Goal: Transaction & Acquisition: Purchase product/service

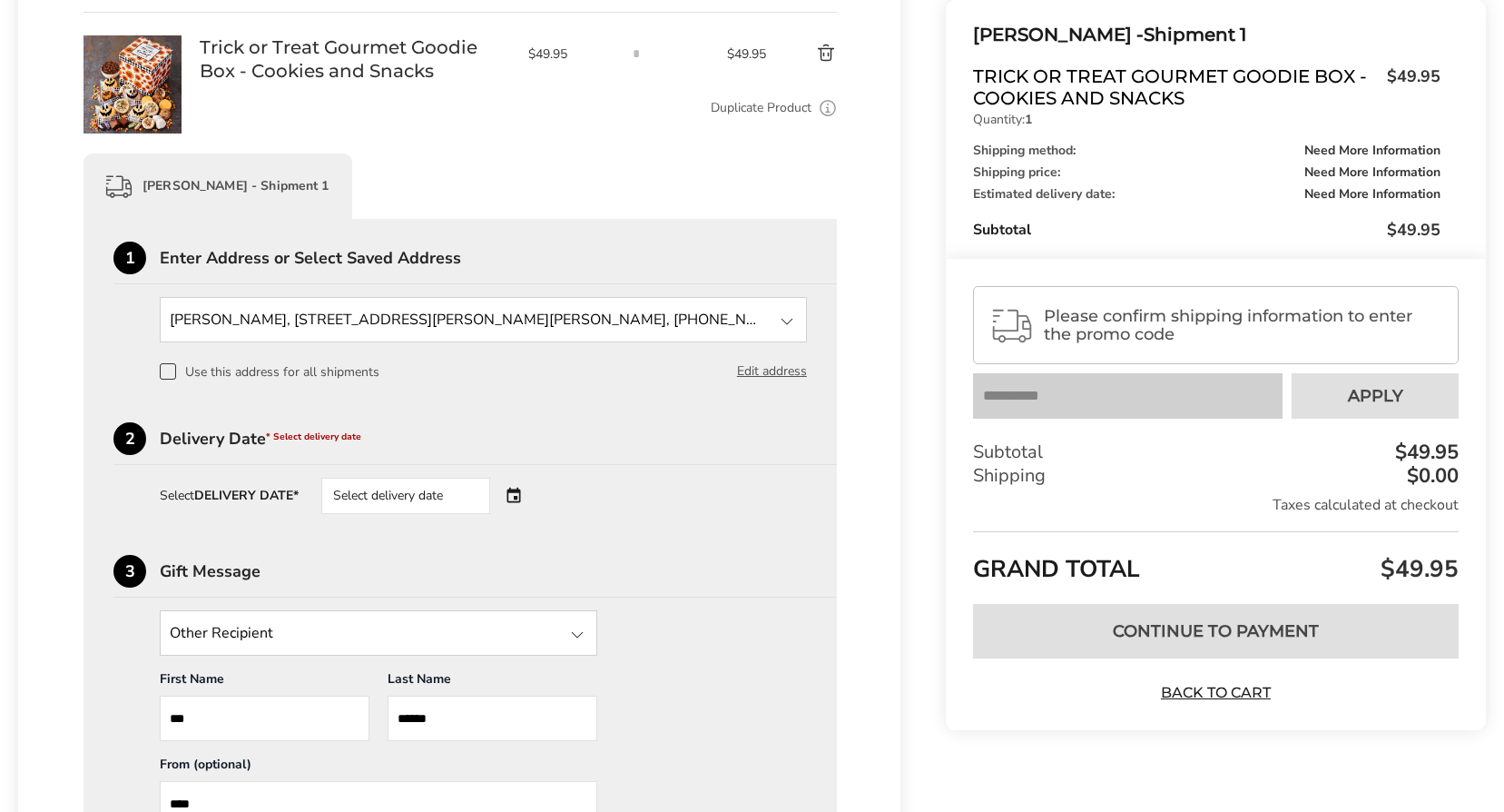
scroll to position [268, 0]
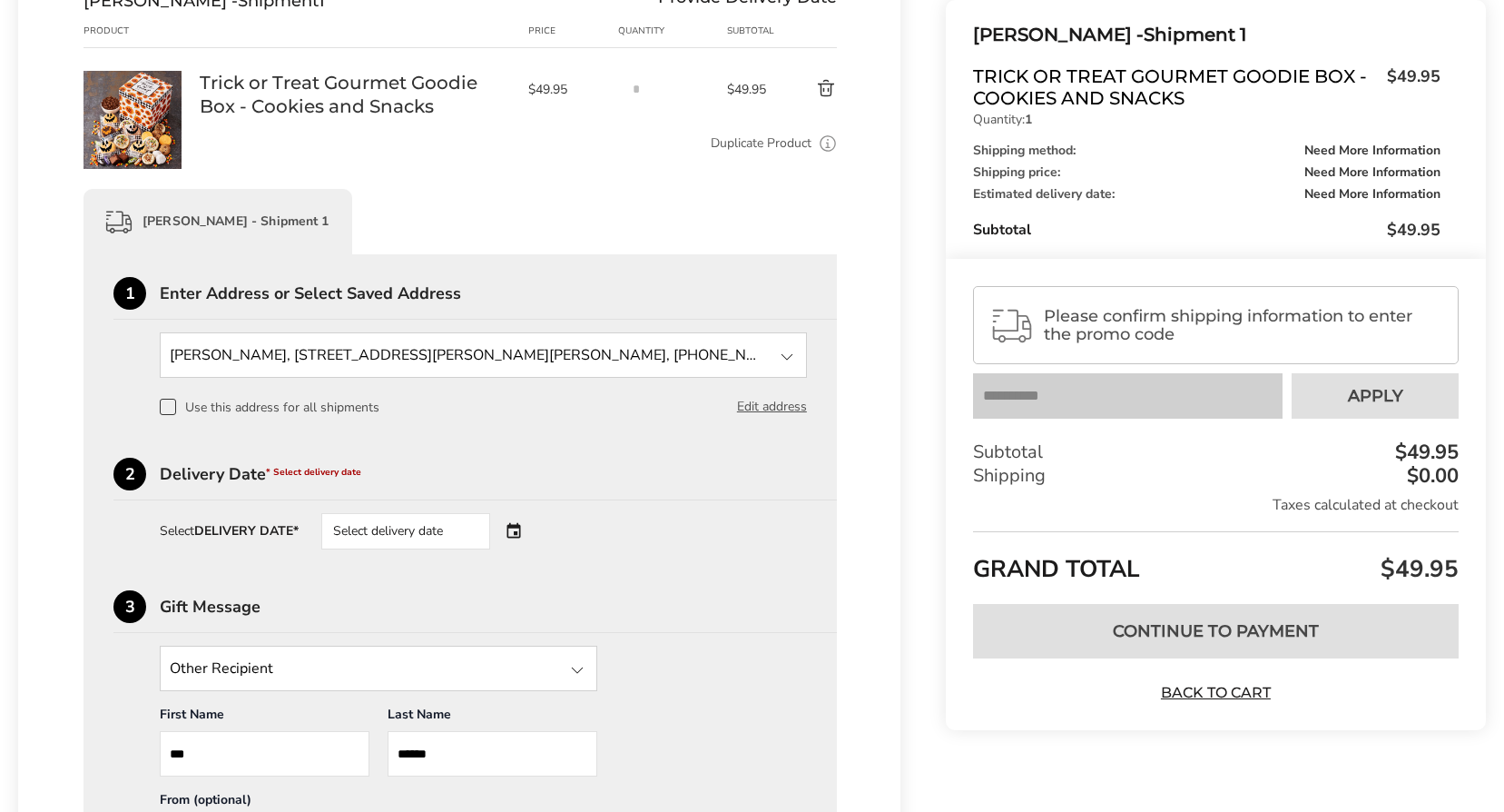
click at [513, 536] on div "Select delivery date" at bounding box center [431, 531] width 220 height 36
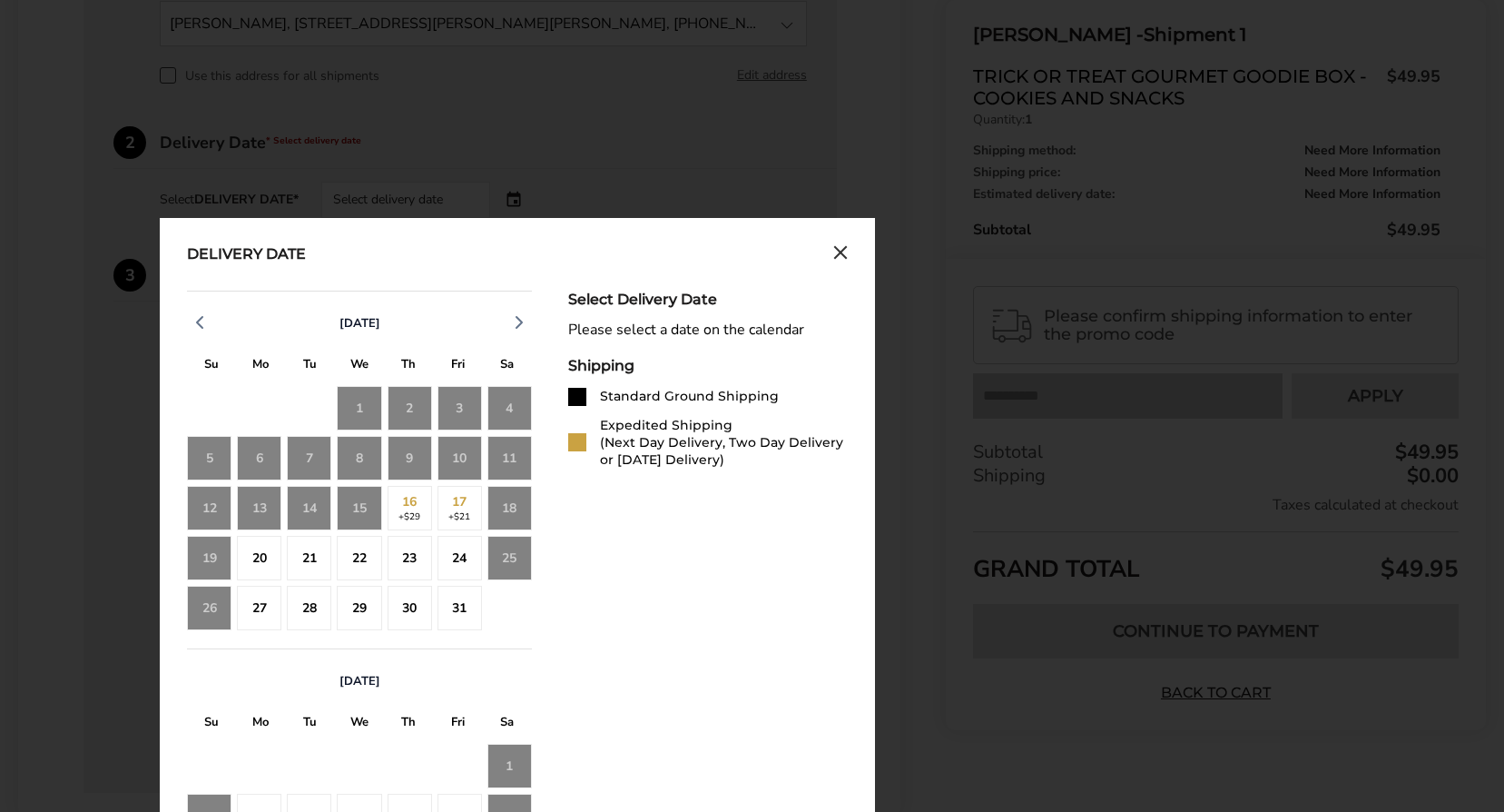
scroll to position [631, 0]
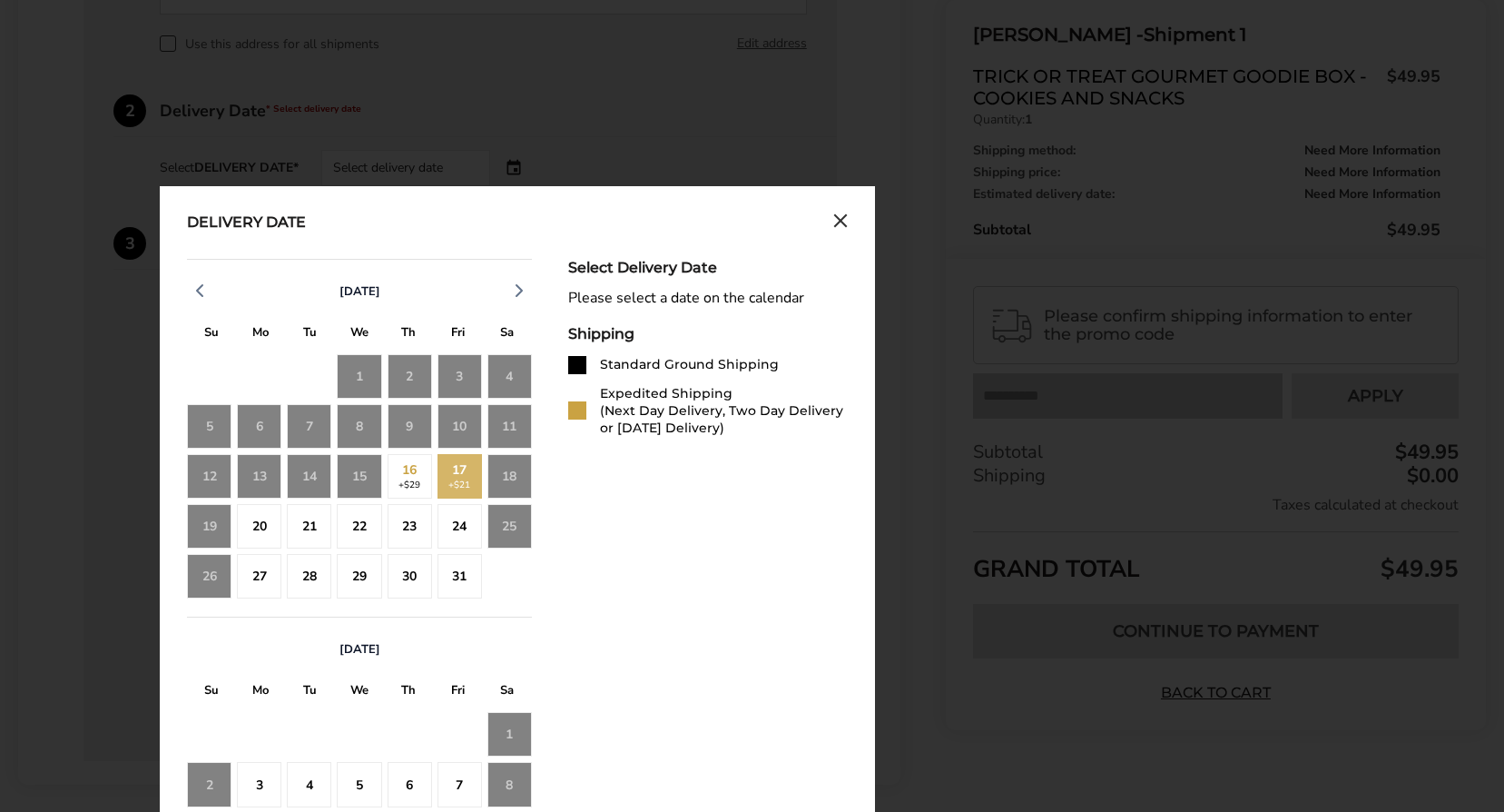
click at [462, 487] on div "17 +$21" at bounding box center [460, 476] width 44 height 44
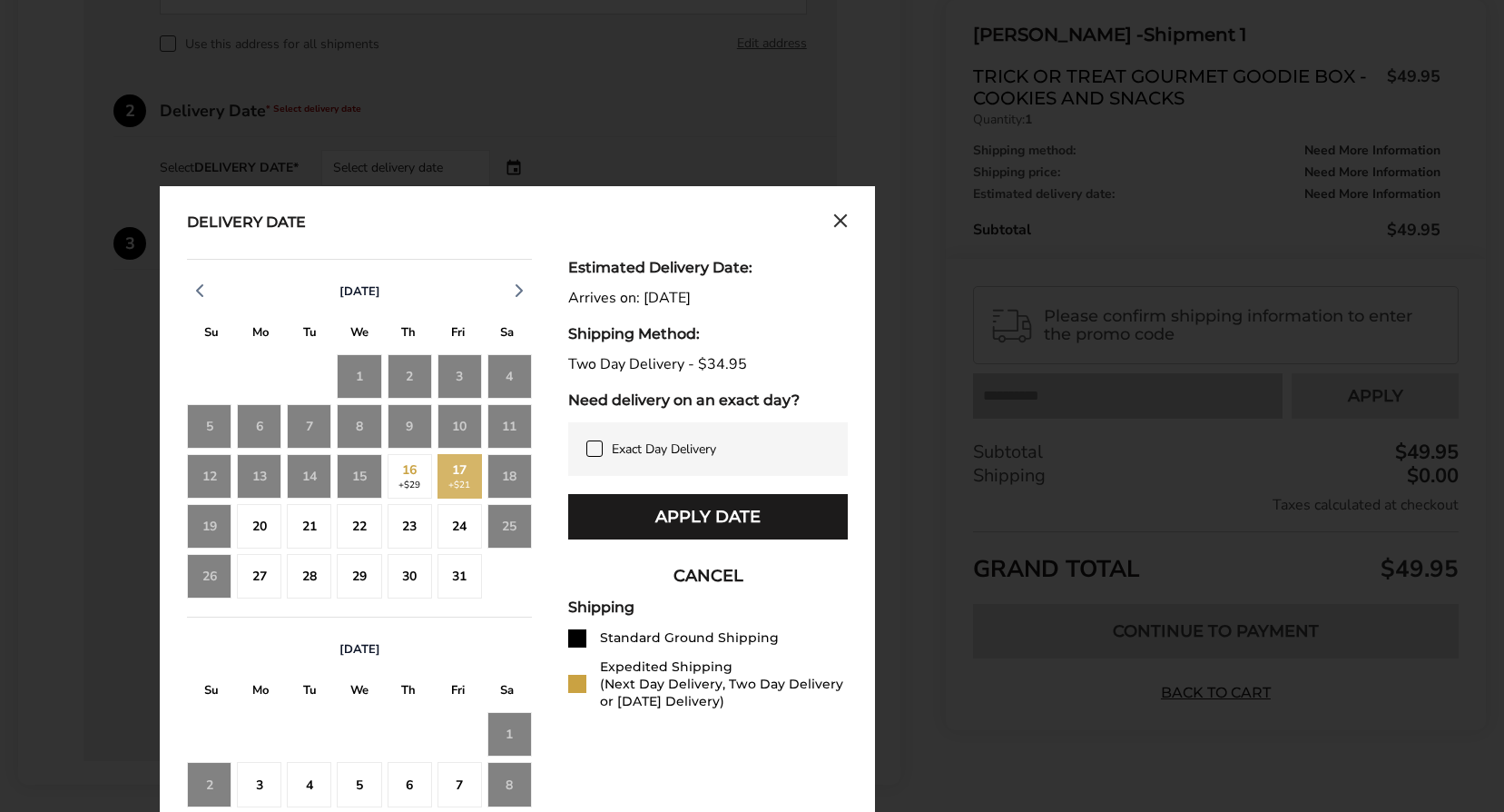
click at [366, 471] on div "15" at bounding box center [359, 476] width 44 height 44
click at [364, 481] on div "15" at bounding box center [359, 476] width 44 height 44
click at [595, 448] on icon at bounding box center [594, 448] width 9 height 7
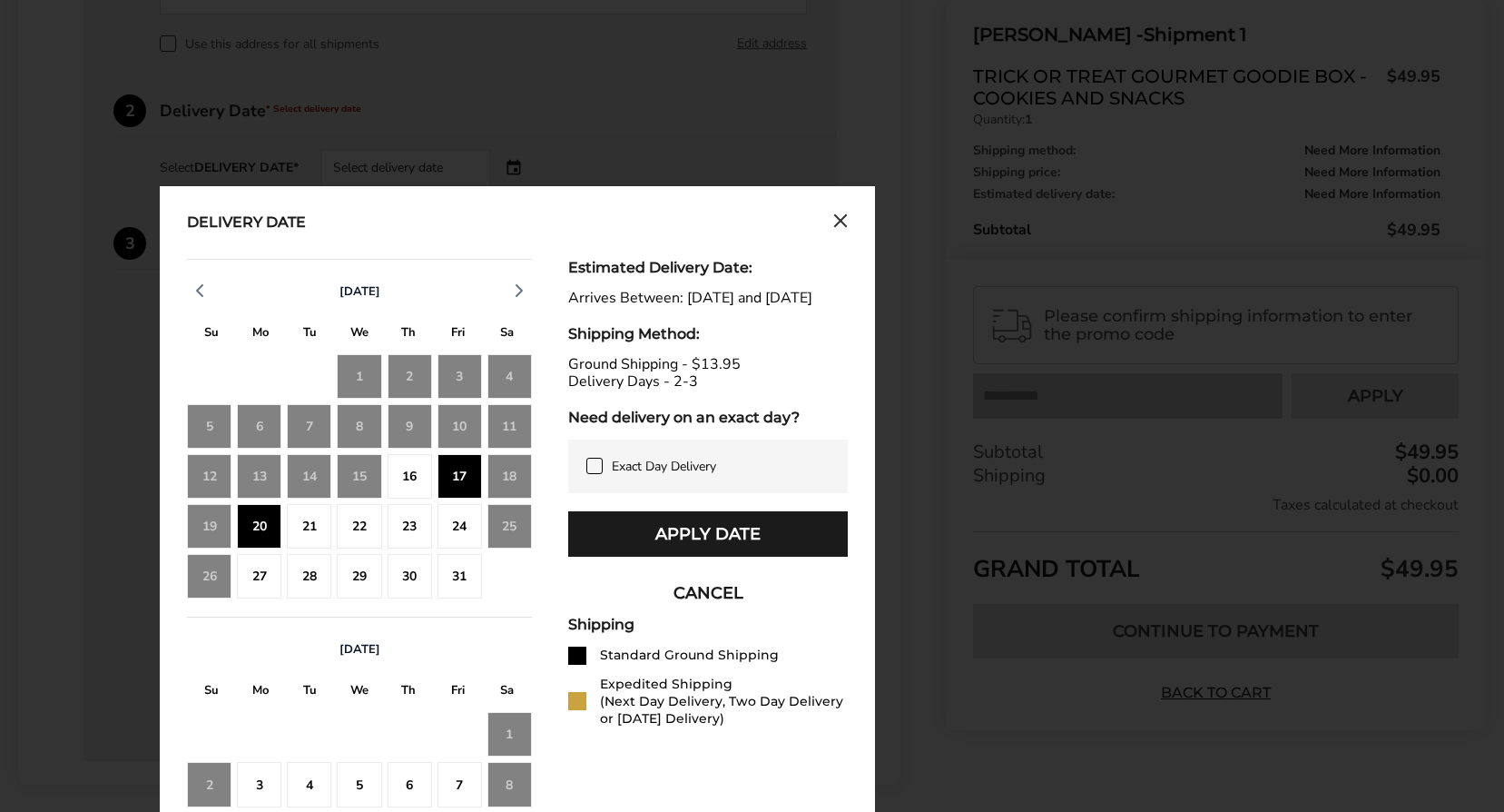
click at [361, 484] on div "15" at bounding box center [359, 476] width 44 height 44
click at [355, 481] on div "15" at bounding box center [359, 476] width 44 height 44
click at [532, 489] on div "October 2025 S M T W T F S 28 29 30 1 2 3 4 5 6 7 8 9 10 11 12 13 14 15 16 17 1…" at bounding box center [517, 642] width 661 height 767
click at [513, 484] on div "18" at bounding box center [510, 476] width 44 height 44
click at [453, 479] on div "17" at bounding box center [460, 476] width 44 height 44
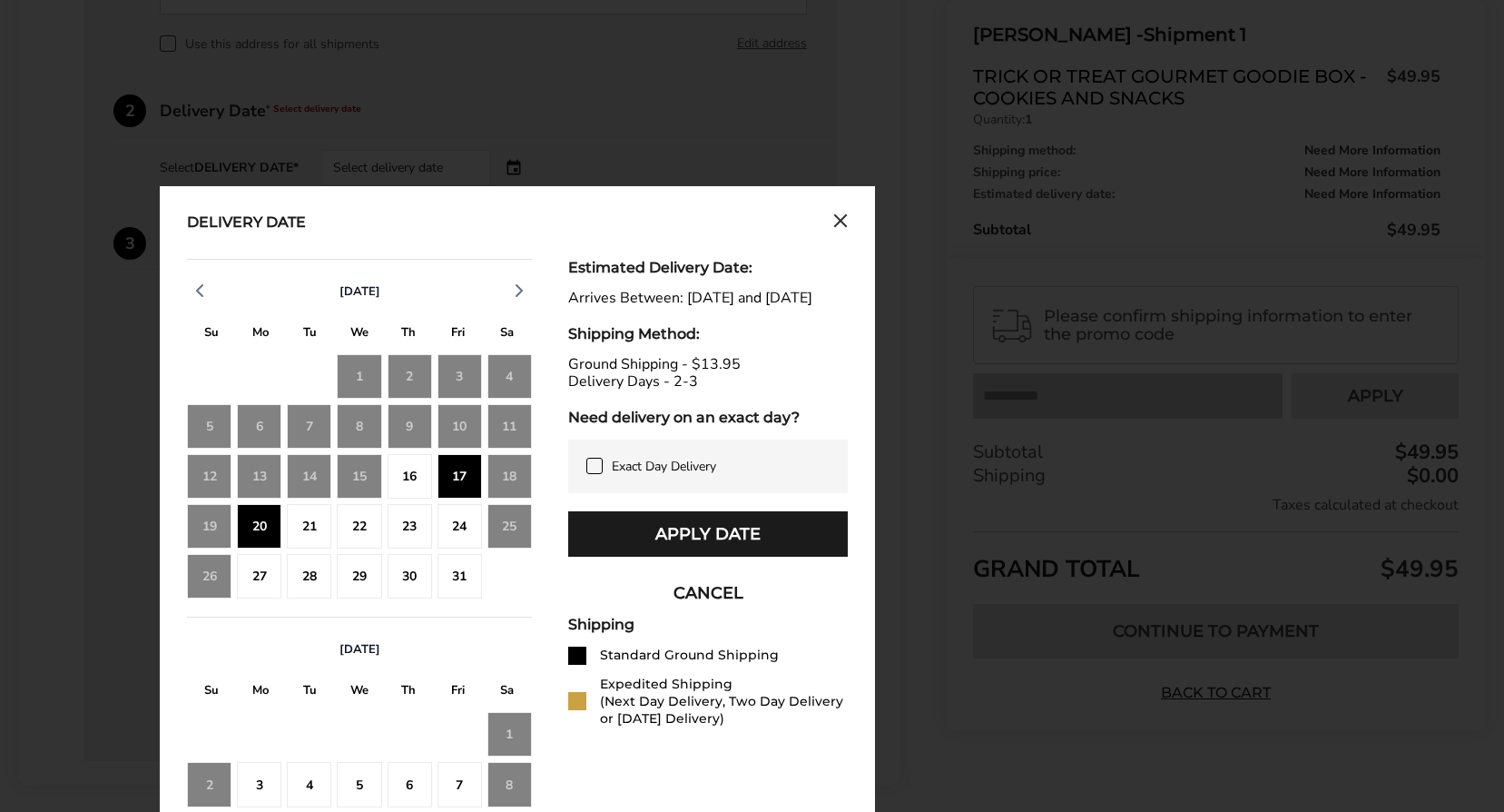
click at [831, 221] on div "Delivery Date" at bounding box center [517, 223] width 661 height 20
click at [840, 222] on icon "Close calendar" at bounding box center [840, 220] width 11 height 11
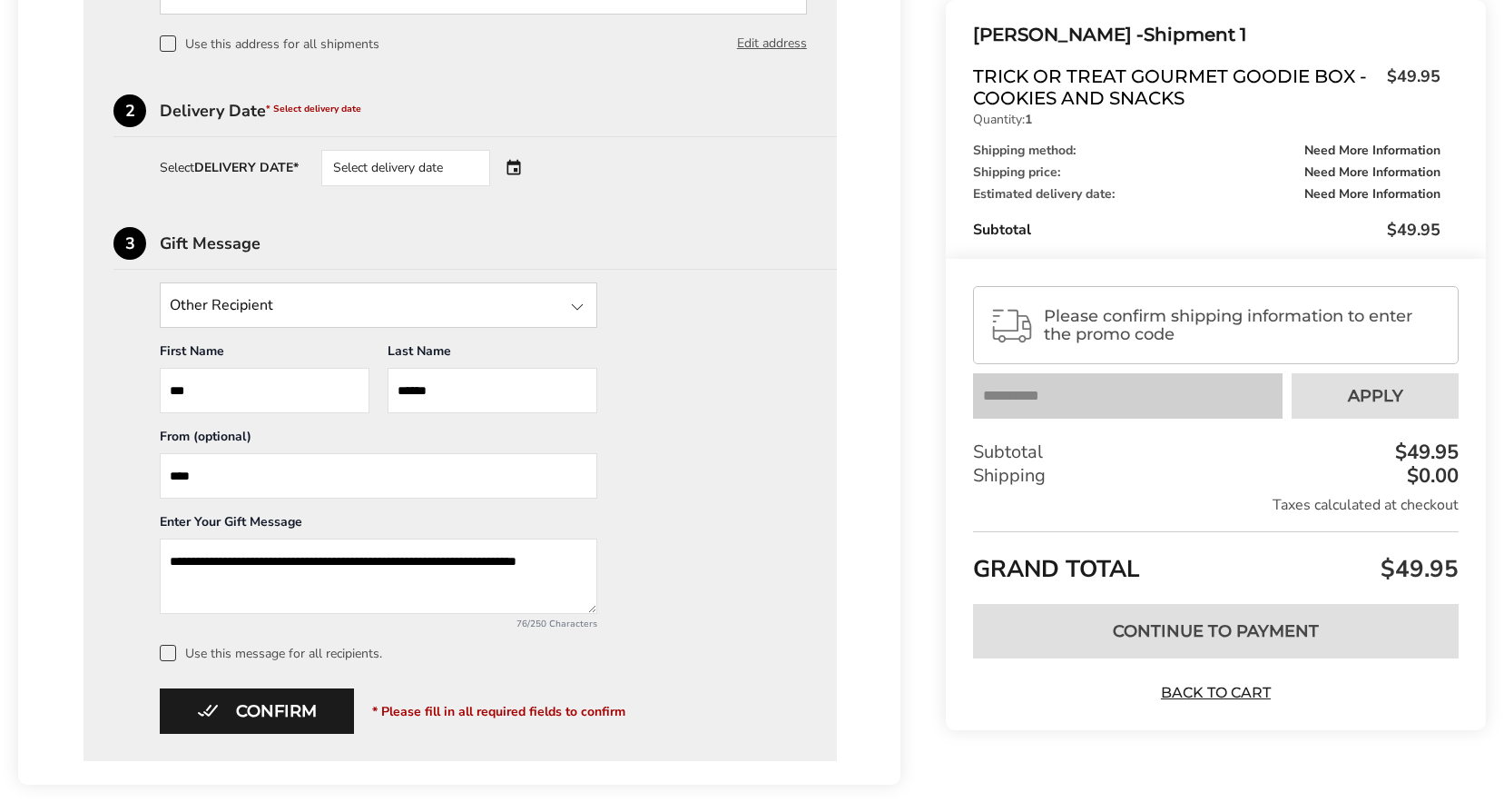
click at [389, 168] on div "Select delivery date" at bounding box center [406, 168] width 169 height 36
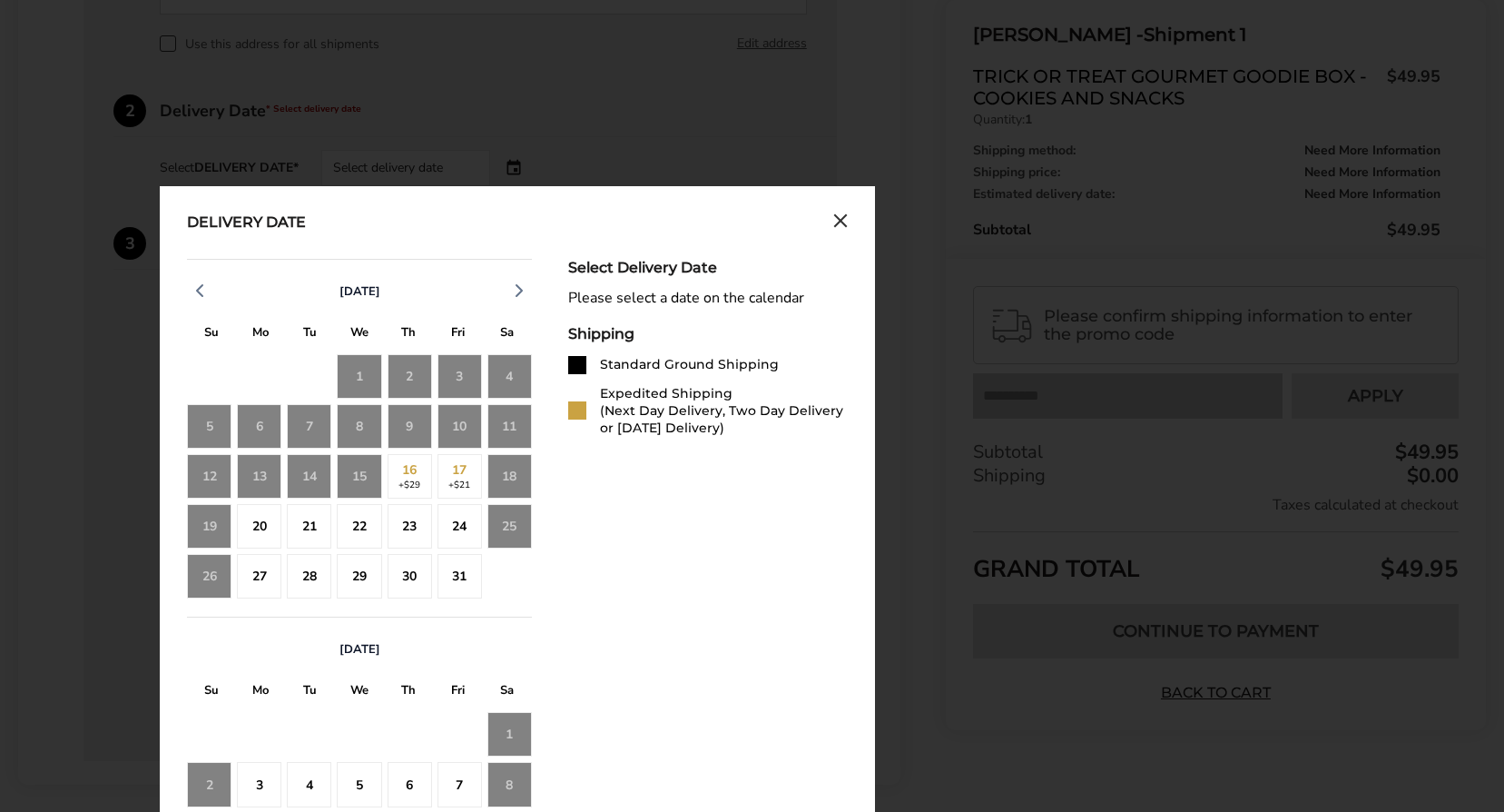
click at [360, 470] on div "15" at bounding box center [359, 476] width 44 height 44
click at [262, 537] on div "20" at bounding box center [259, 526] width 44 height 44
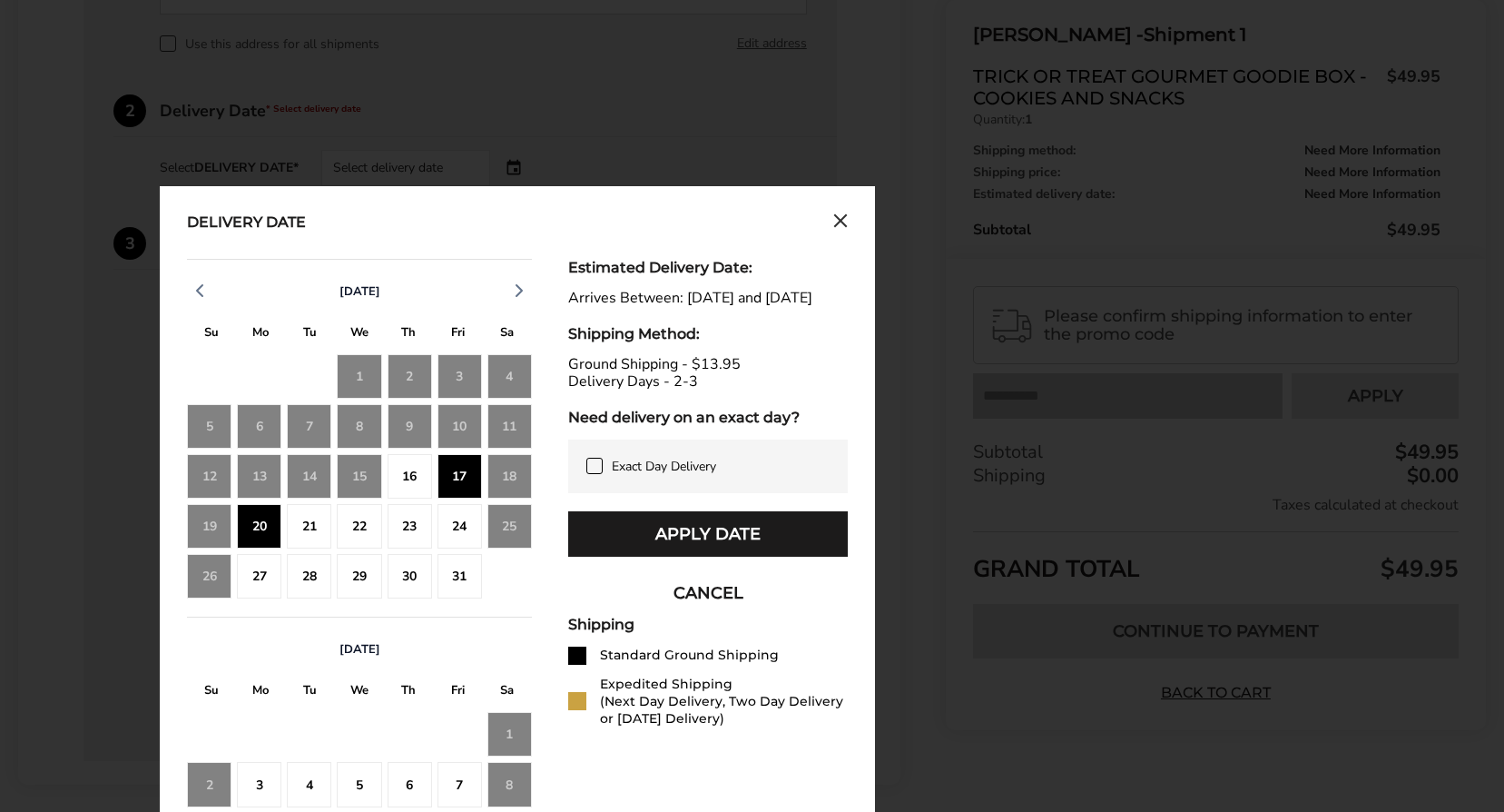
click at [462, 486] on div "17" at bounding box center [460, 476] width 44 height 44
click at [407, 476] on div "16" at bounding box center [410, 476] width 44 height 44
click at [463, 488] on div "17" at bounding box center [460, 476] width 44 height 44
click at [424, 479] on div "16" at bounding box center [410, 476] width 44 height 44
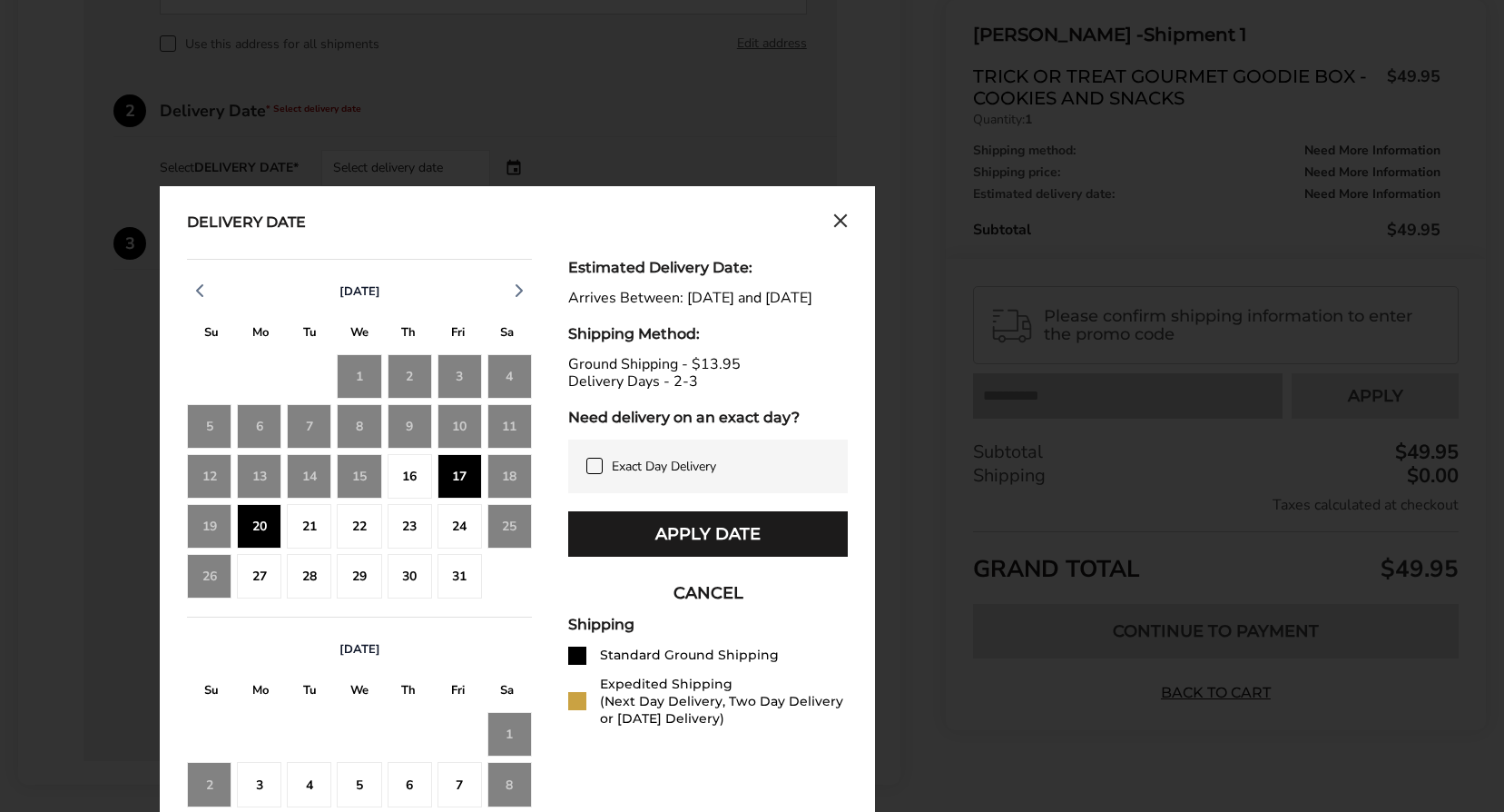
click at [594, 468] on icon at bounding box center [594, 465] width 9 height 7
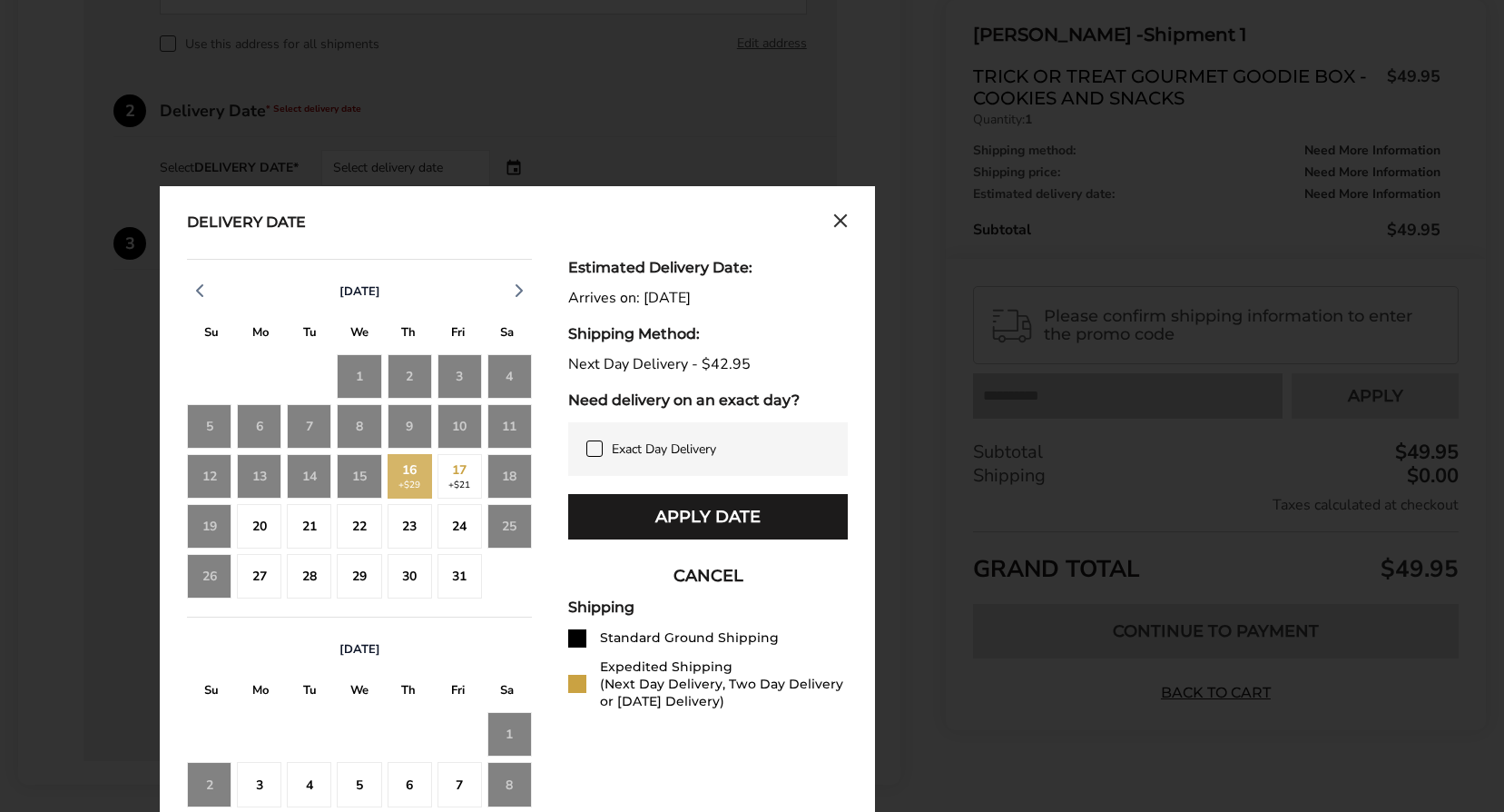
click at [456, 481] on div "17 +$21" at bounding box center [460, 476] width 44 height 44
click at [277, 529] on div "20" at bounding box center [259, 526] width 44 height 44
click at [837, 225] on icon "Close calendar" at bounding box center [840, 220] width 11 height 11
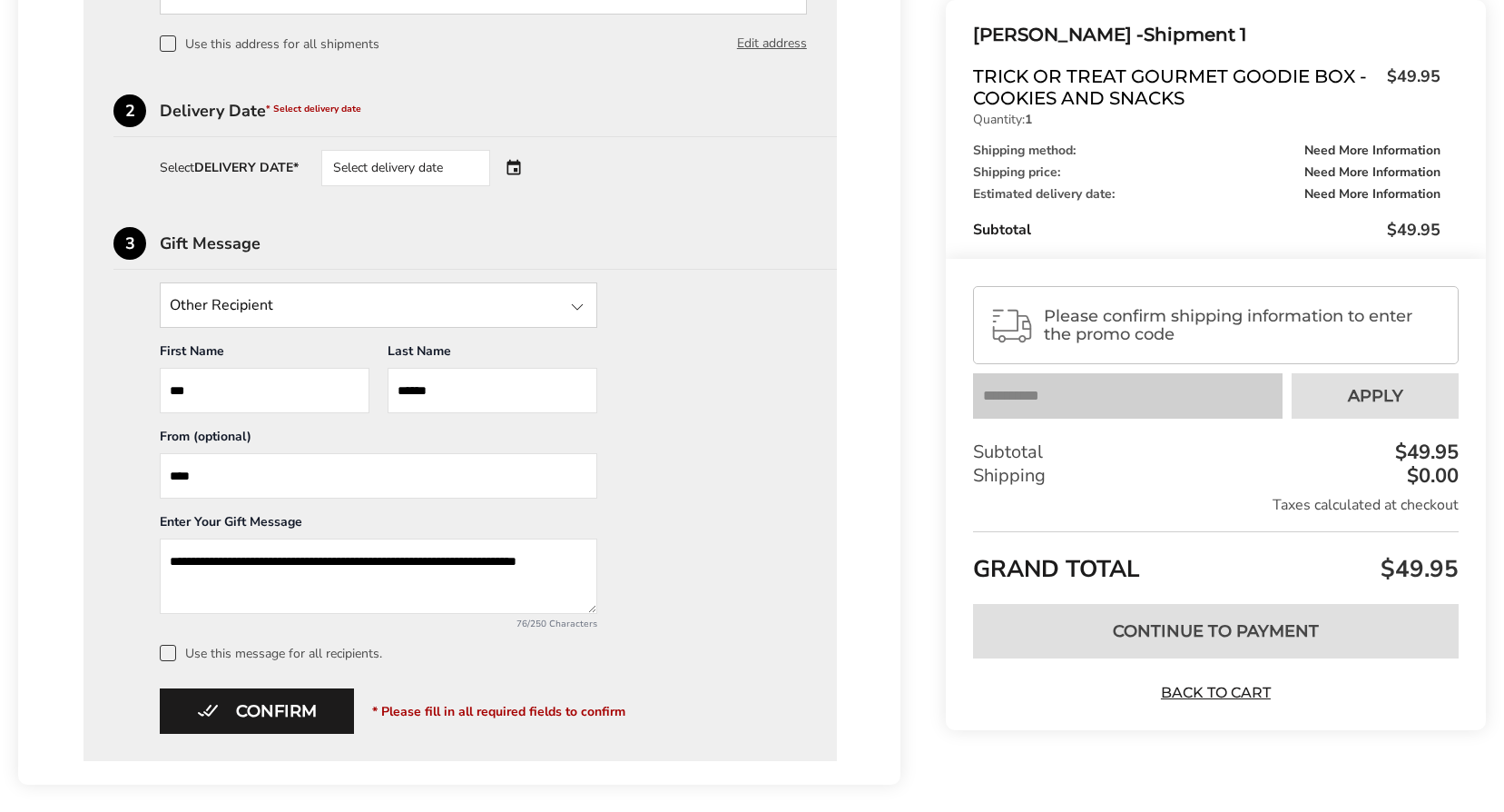
click at [397, 173] on div "Select delivery date" at bounding box center [406, 168] width 169 height 36
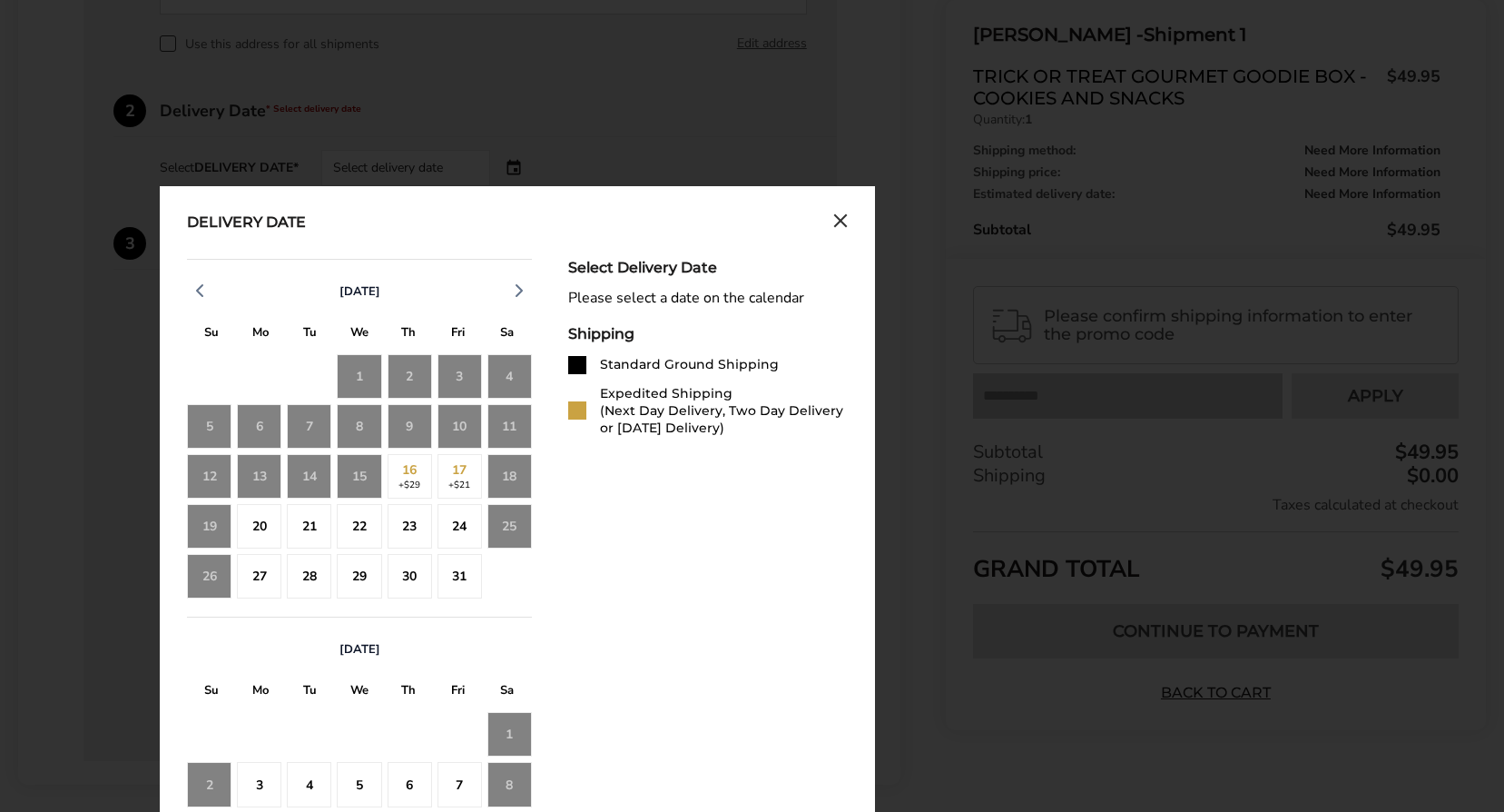
click at [500, 486] on div "18" at bounding box center [510, 476] width 44 height 44
click at [469, 480] on div "17 +$21" at bounding box center [460, 476] width 44 height 44
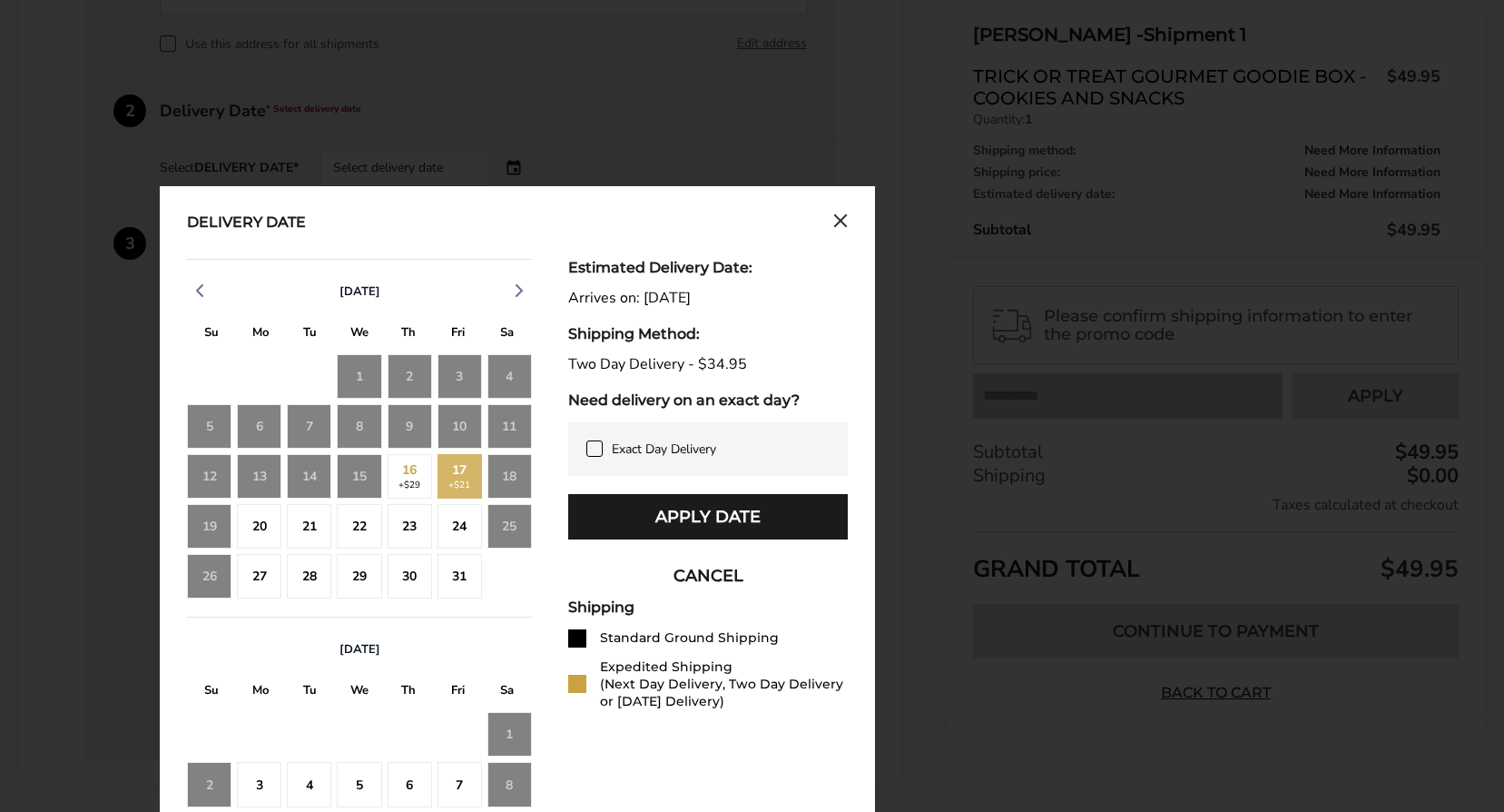
click at [513, 480] on div "18" at bounding box center [510, 476] width 44 height 44
click at [587, 451] on icon at bounding box center [594, 448] width 14 height 14
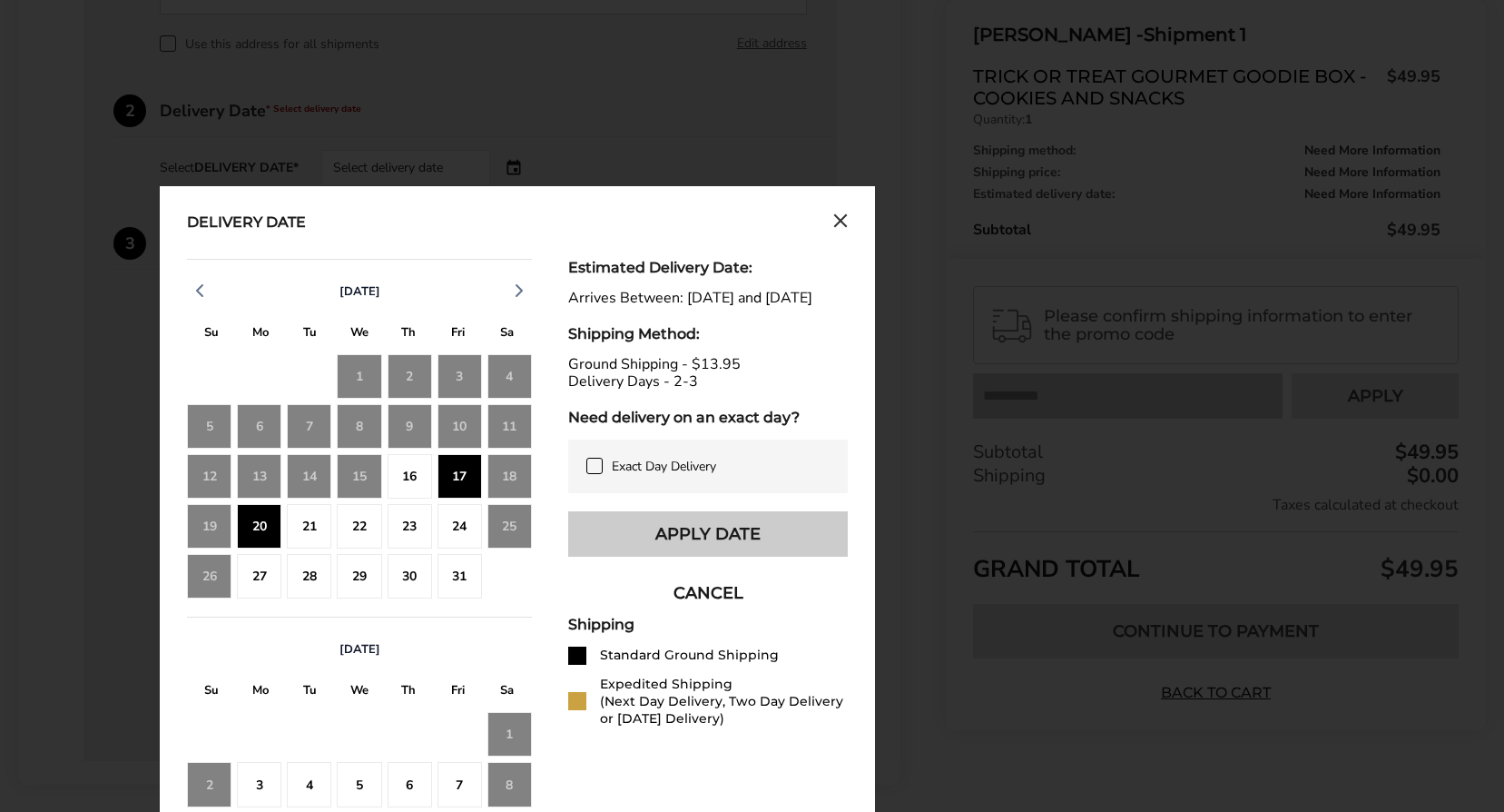
click at [722, 557] on button "Apply Date" at bounding box center [707, 534] width 279 height 45
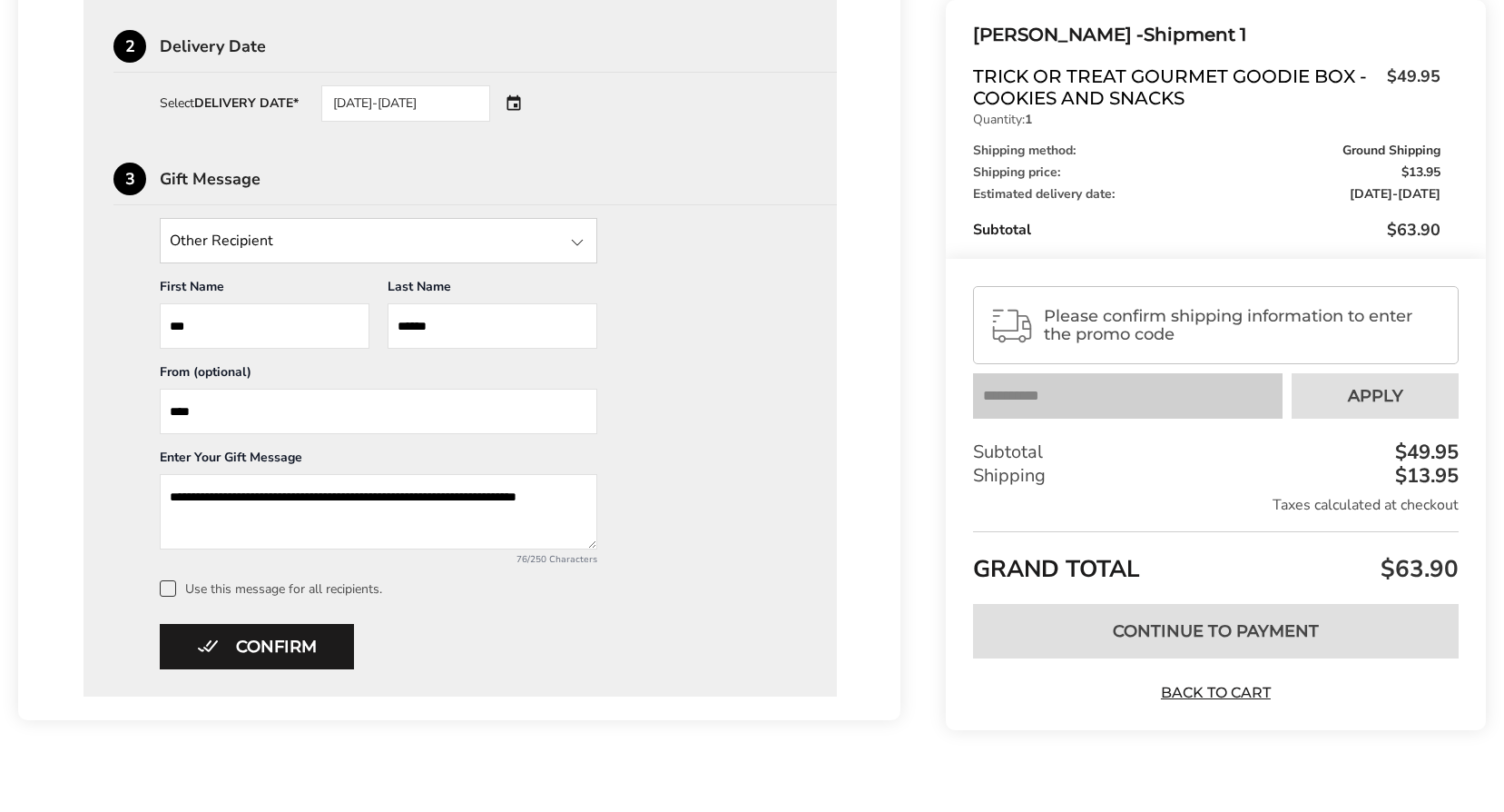
scroll to position [722, 0]
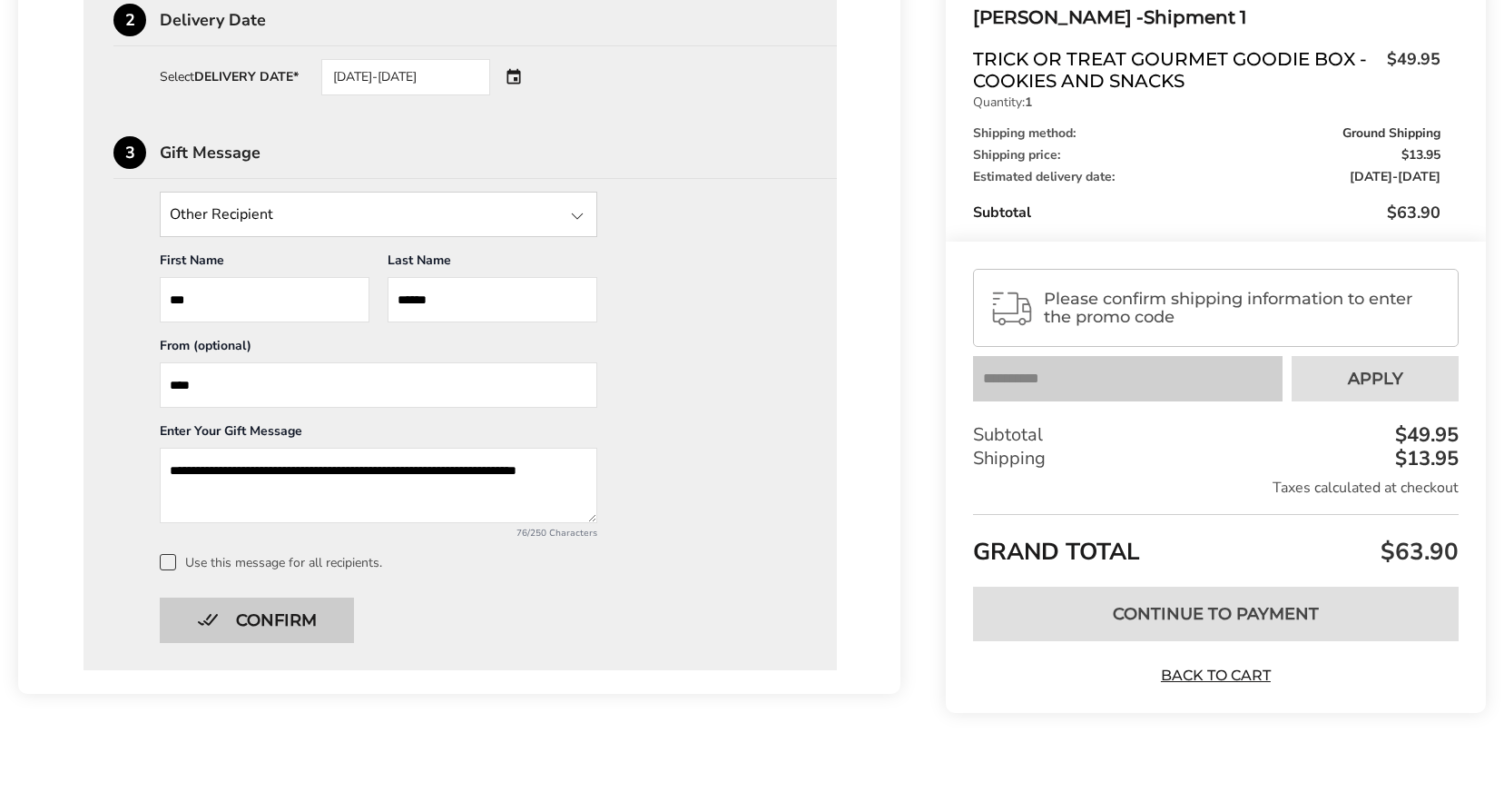
click at [322, 625] on button "Confirm" at bounding box center [256, 619] width 194 height 45
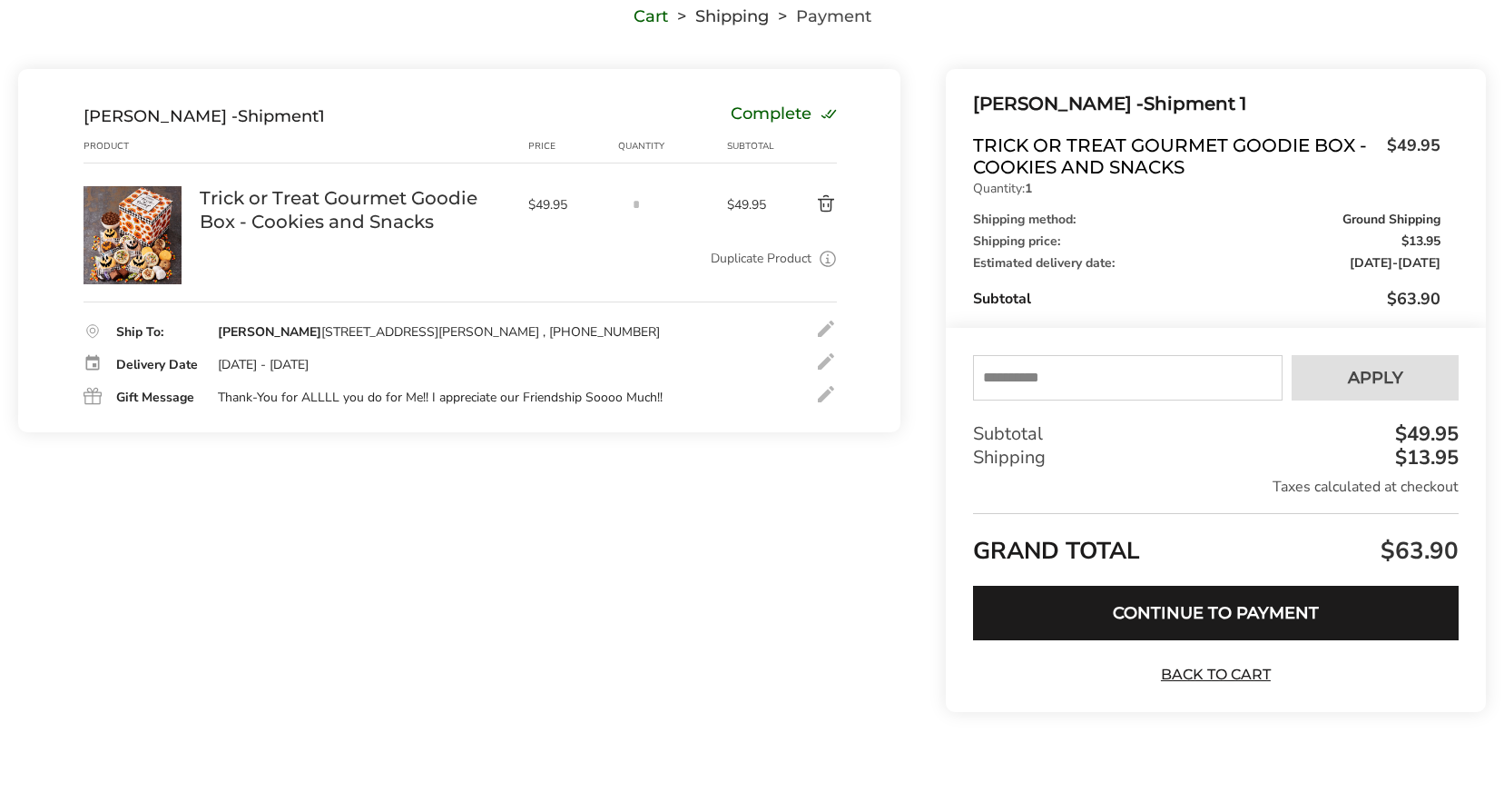
click at [820, 394] on div at bounding box center [825, 394] width 22 height 22
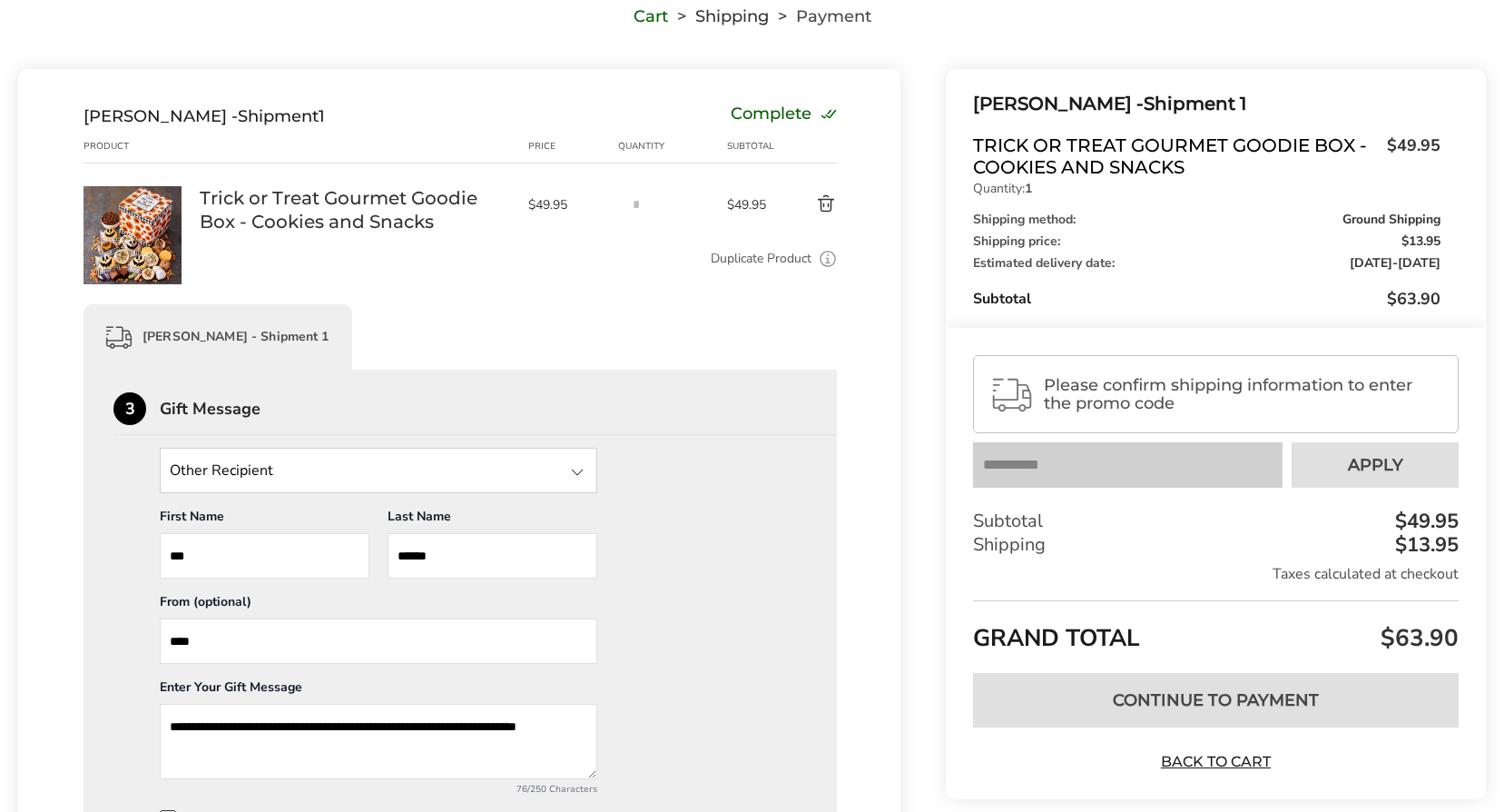
click at [227, 754] on textarea "**********" at bounding box center [378, 741] width 438 height 76
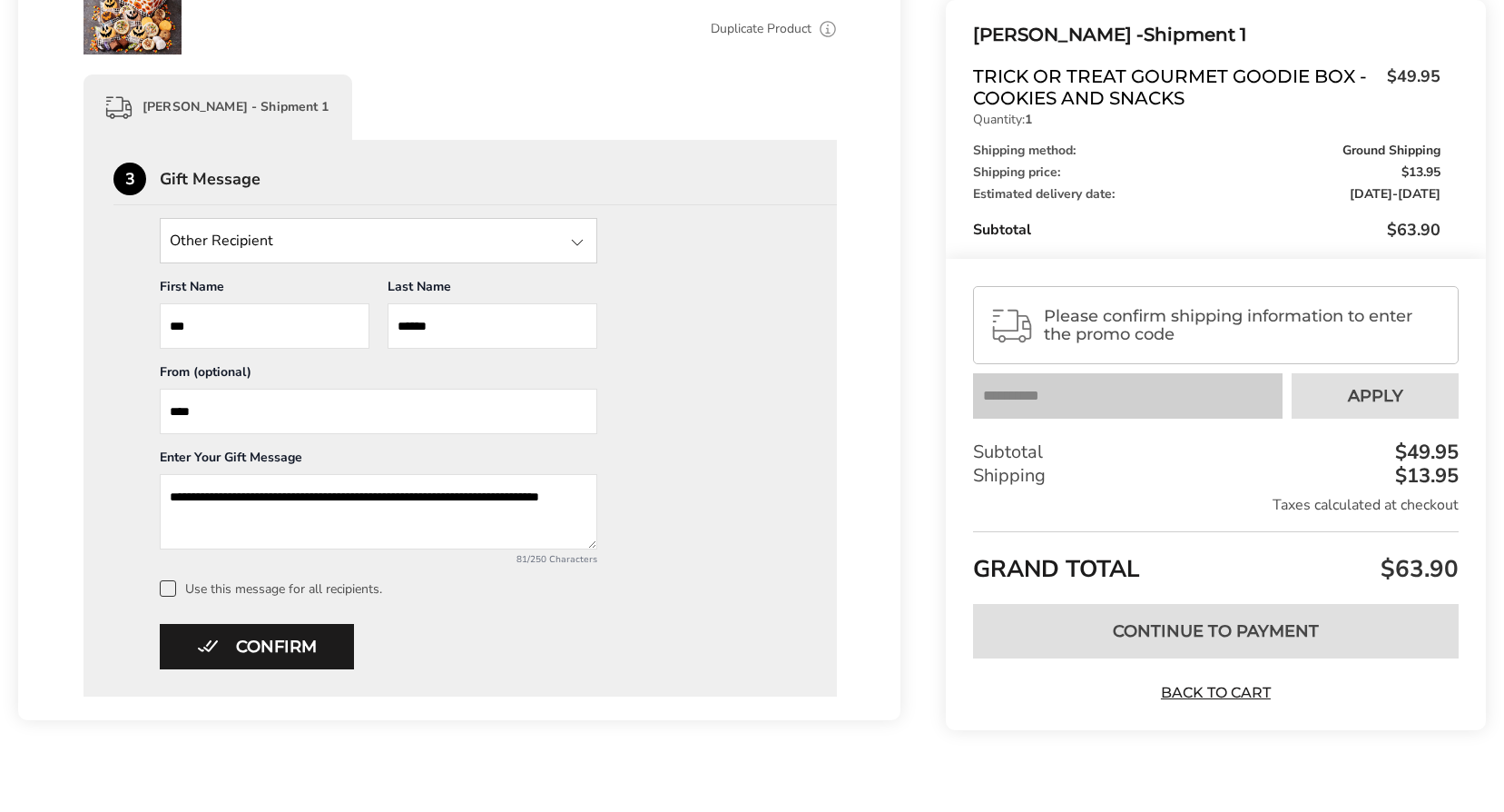
scroll to position [409, 0]
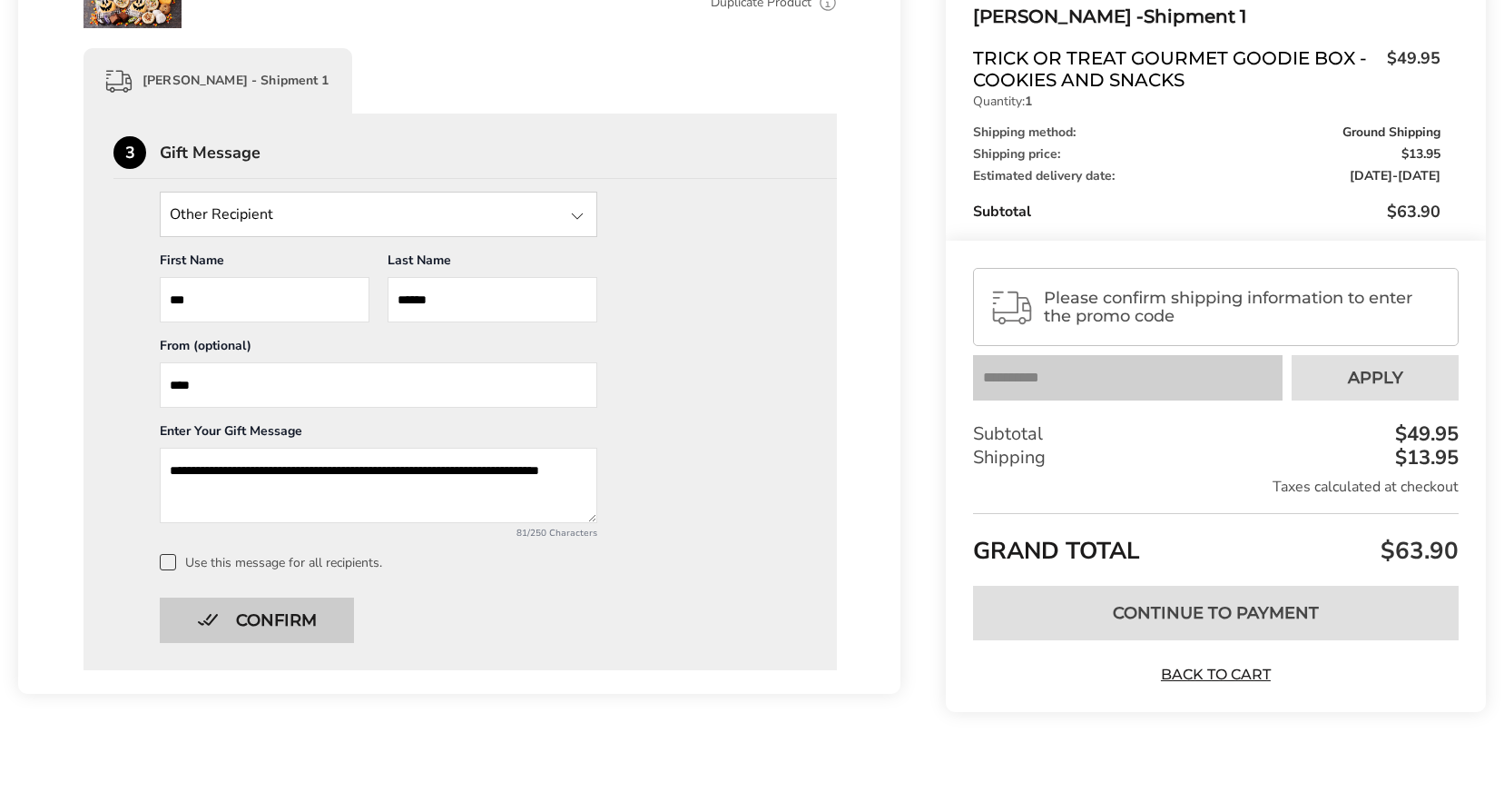
type textarea "**********"
click at [260, 613] on button "Confirm" at bounding box center [256, 619] width 194 height 45
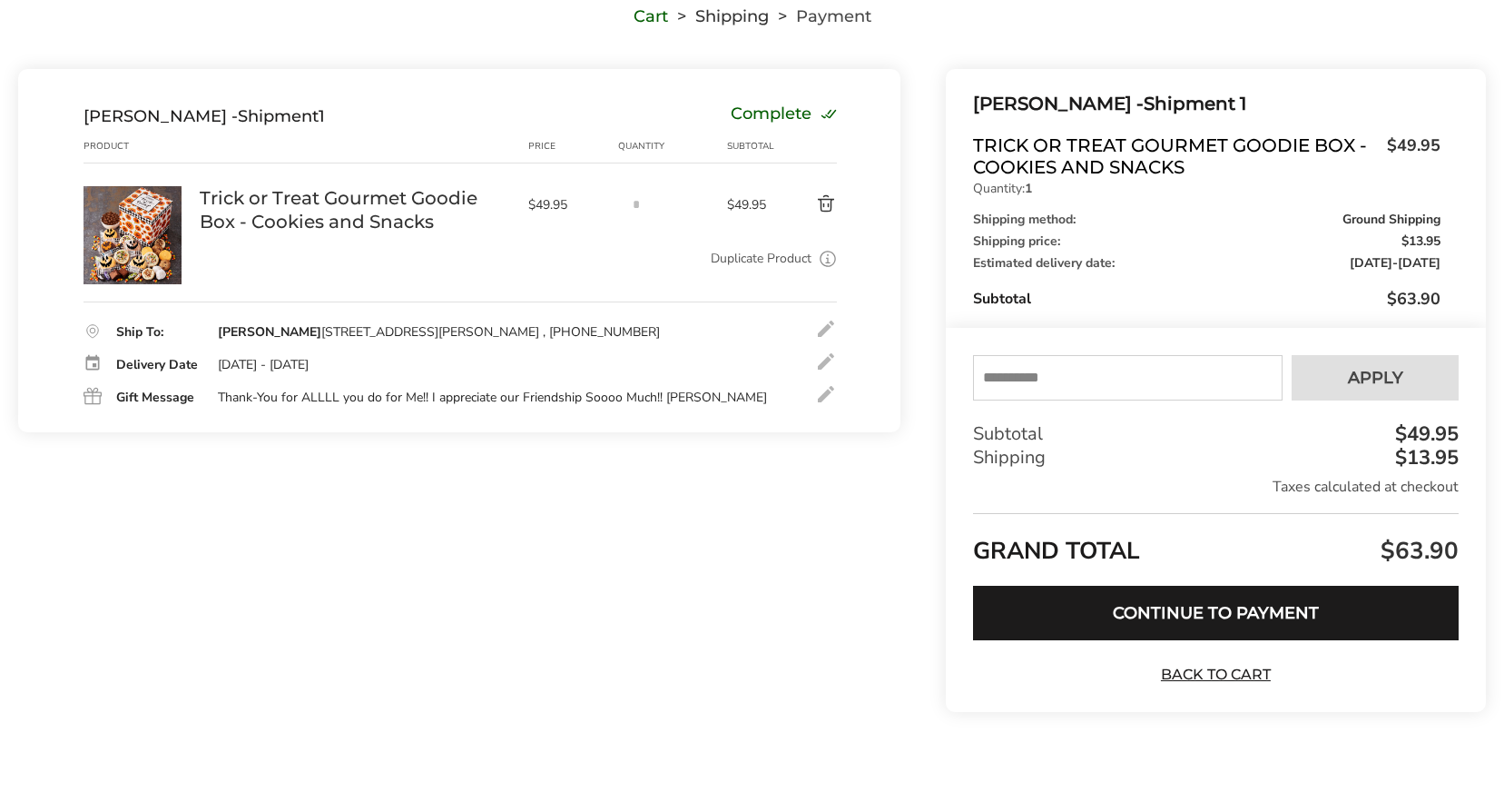
click at [1024, 371] on input "text" at bounding box center [1128, 377] width 310 height 45
type input "*****"
click at [1375, 380] on span "Apply" at bounding box center [1376, 377] width 56 height 16
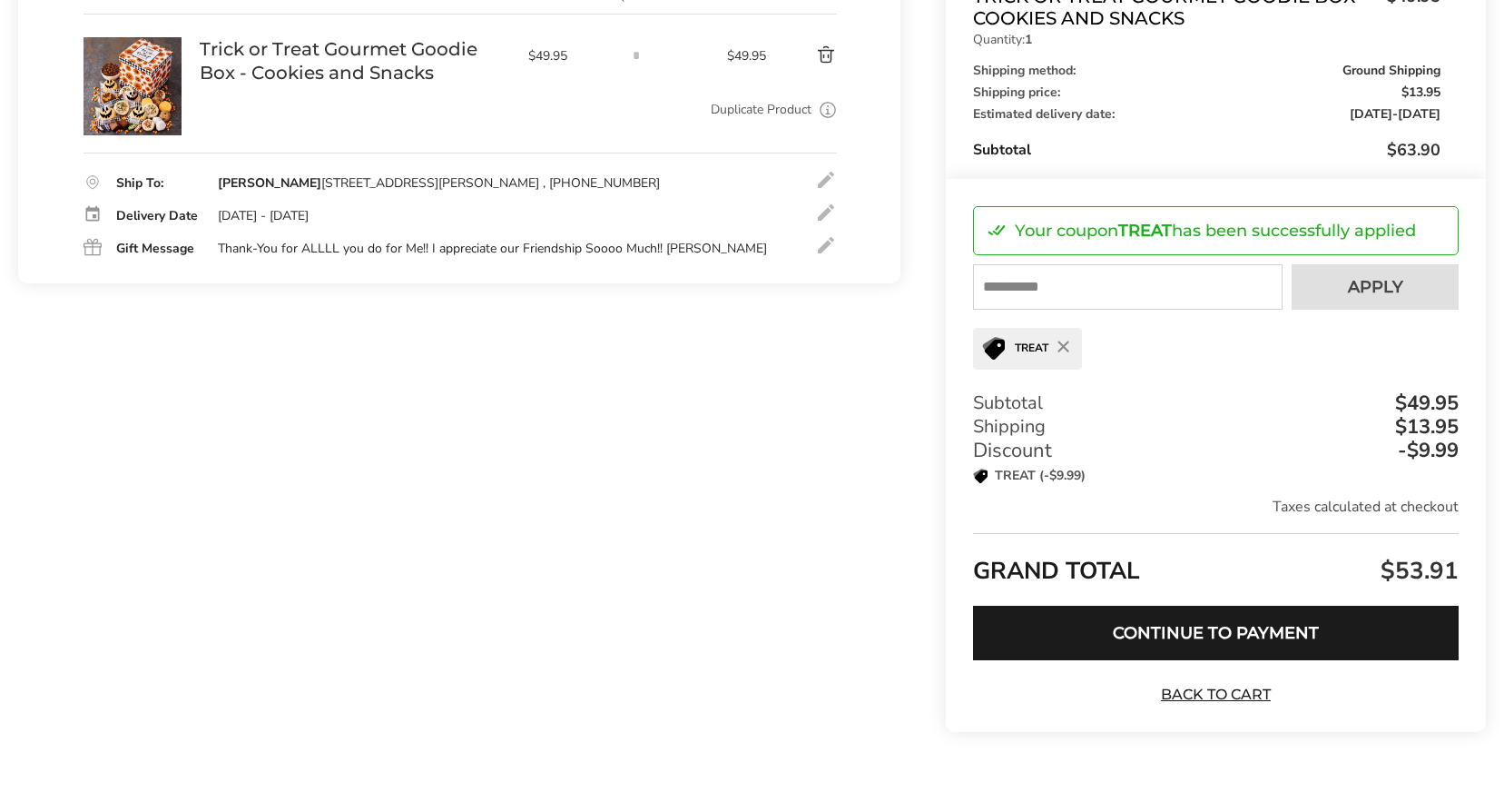
scroll to position [322, 0]
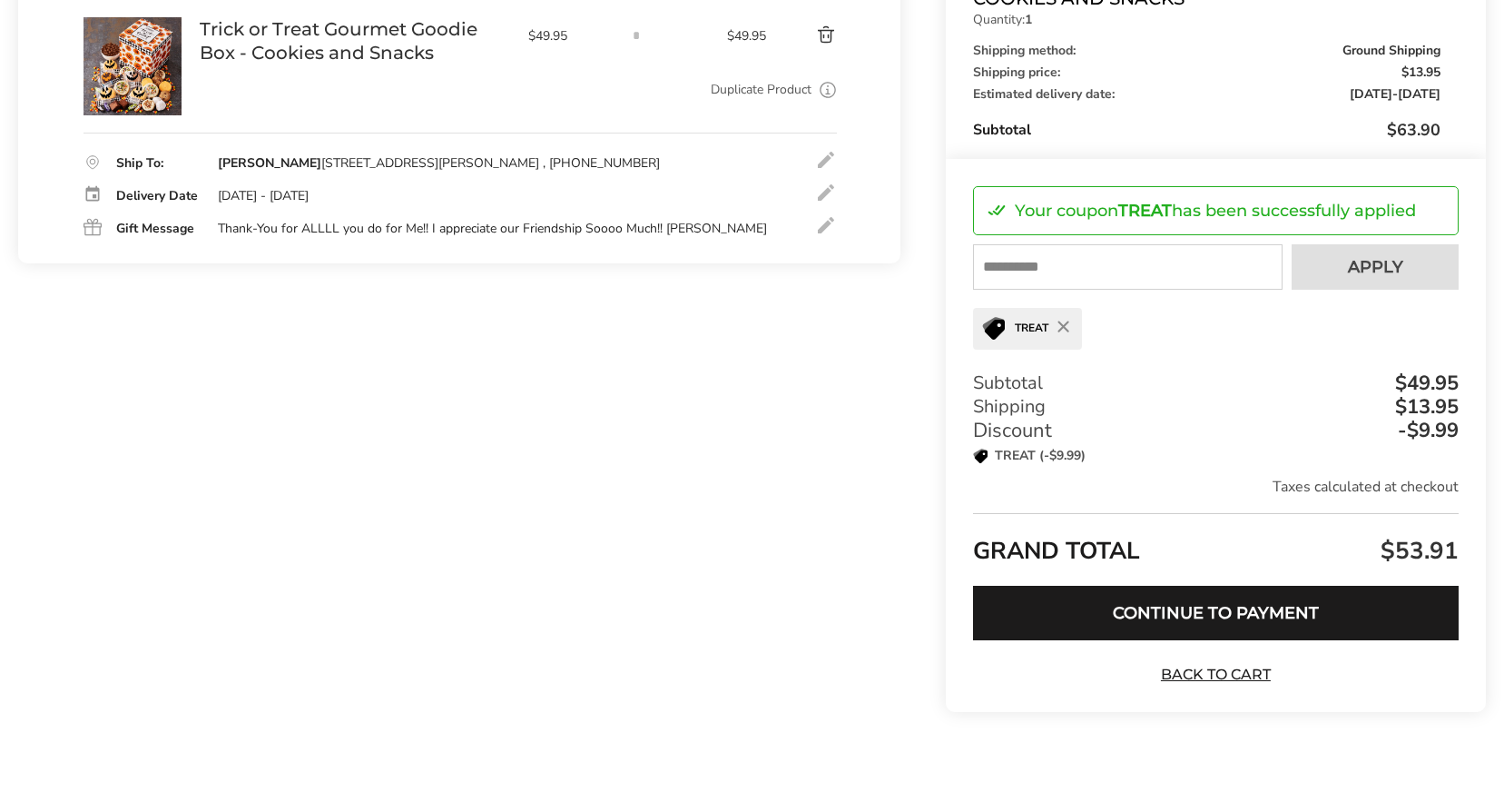
click at [827, 227] on div at bounding box center [825, 225] width 22 height 22
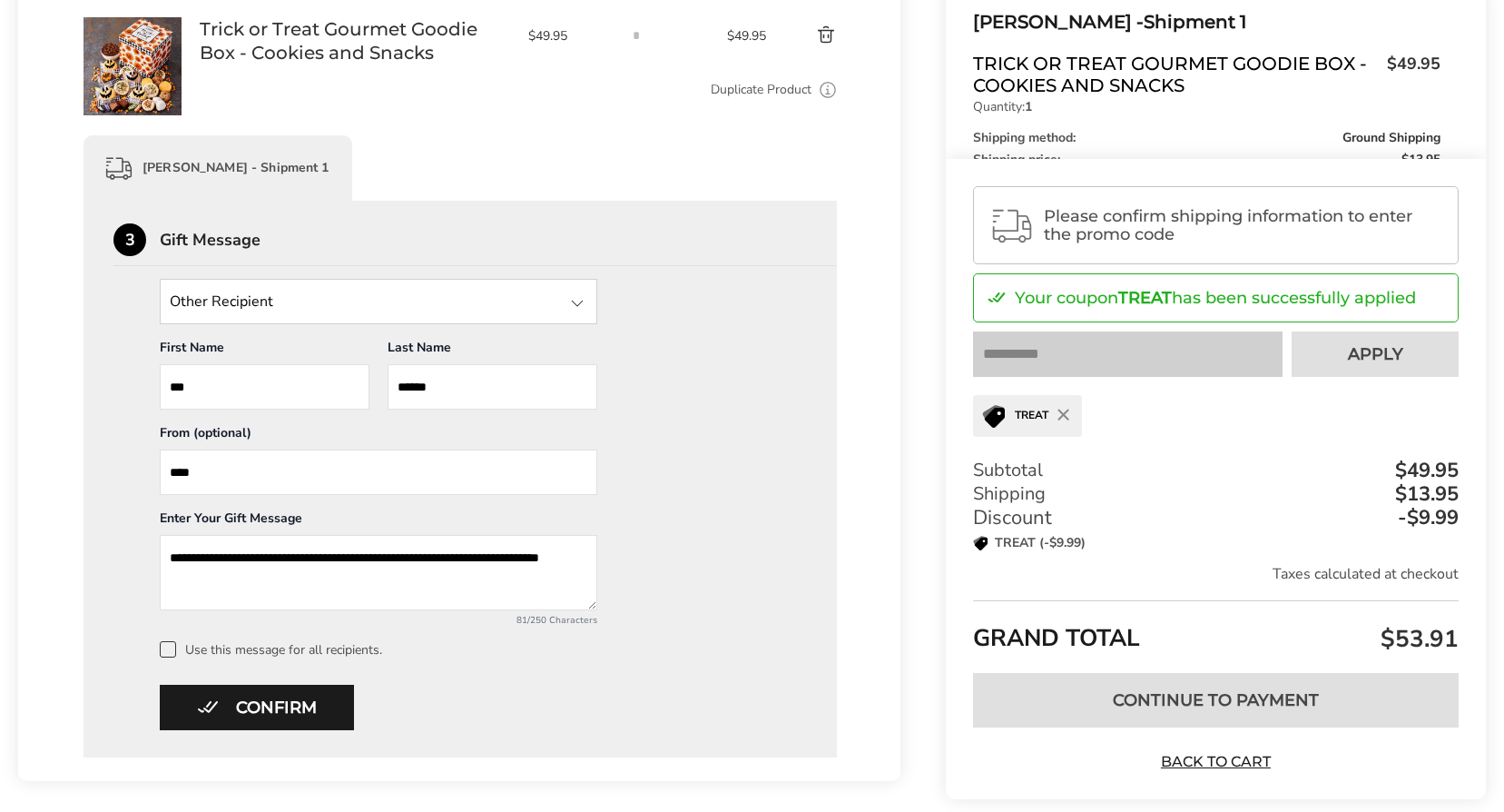
drag, startPoint x: 390, startPoint y: 557, endPoint x: 401, endPoint y: 548, distance: 14.2
click at [389, 557] on textarea "**********" at bounding box center [378, 572] width 438 height 76
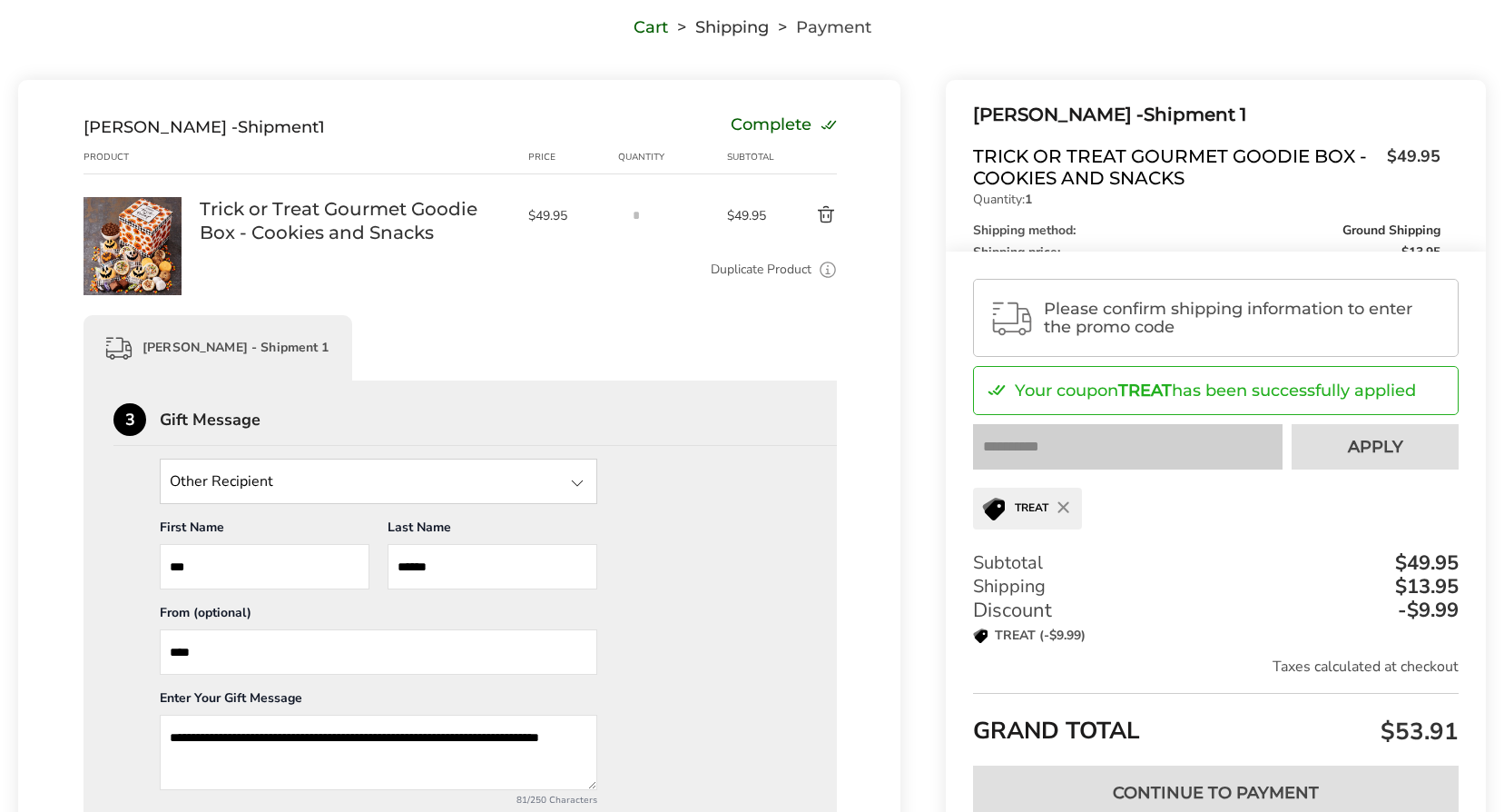
scroll to position [136, 0]
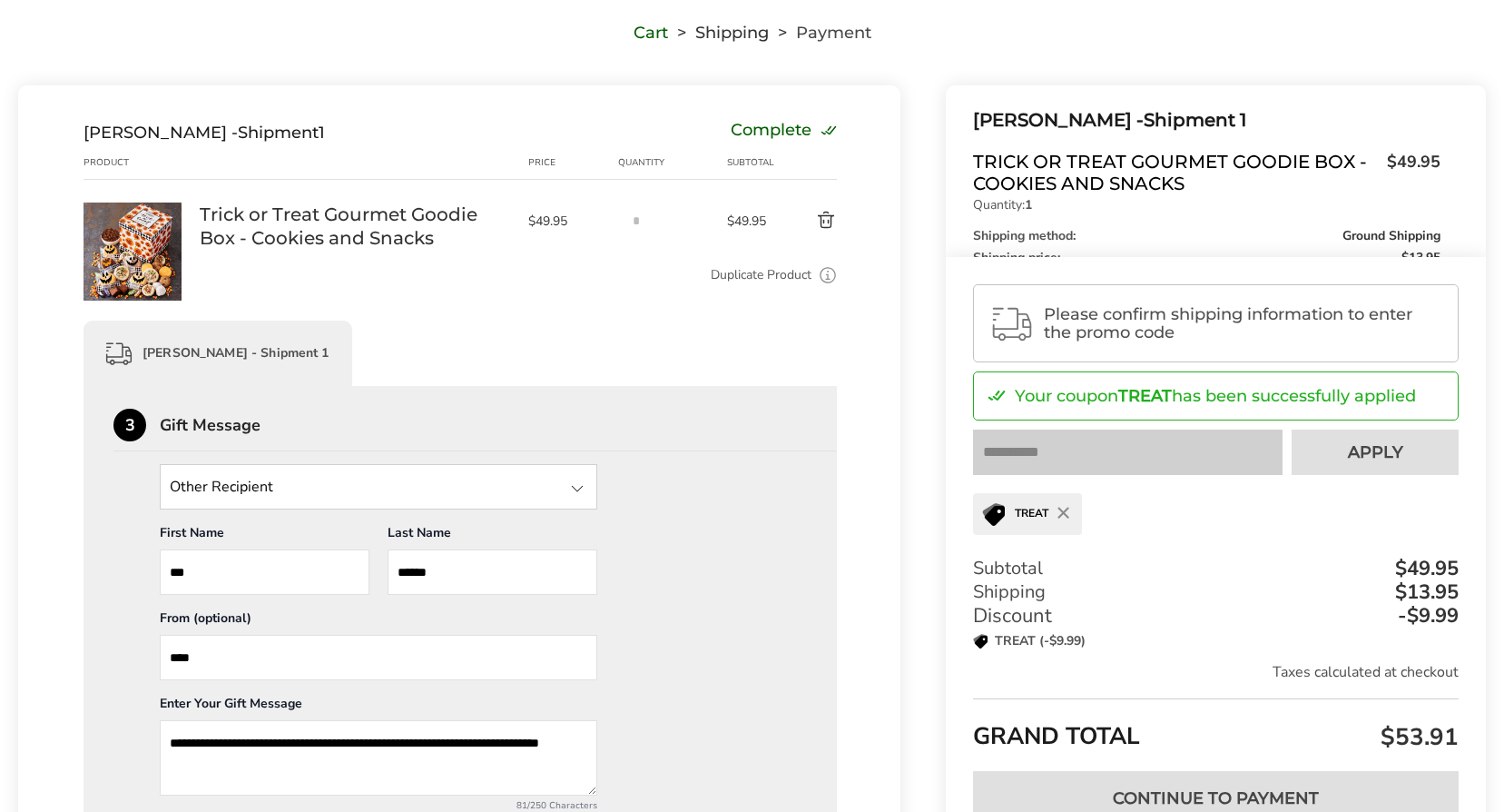
type textarea "**********"
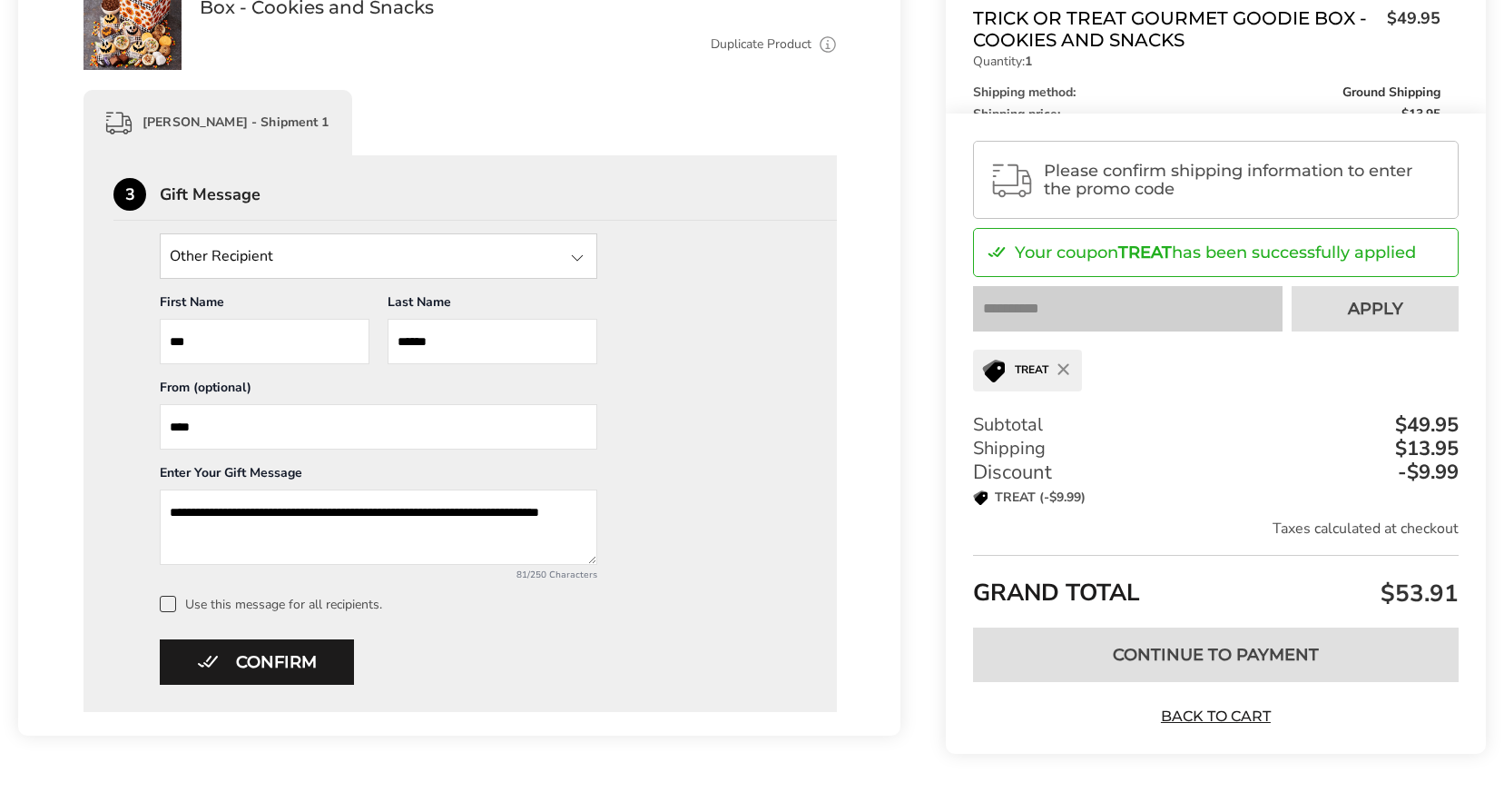
scroll to position [409, 0]
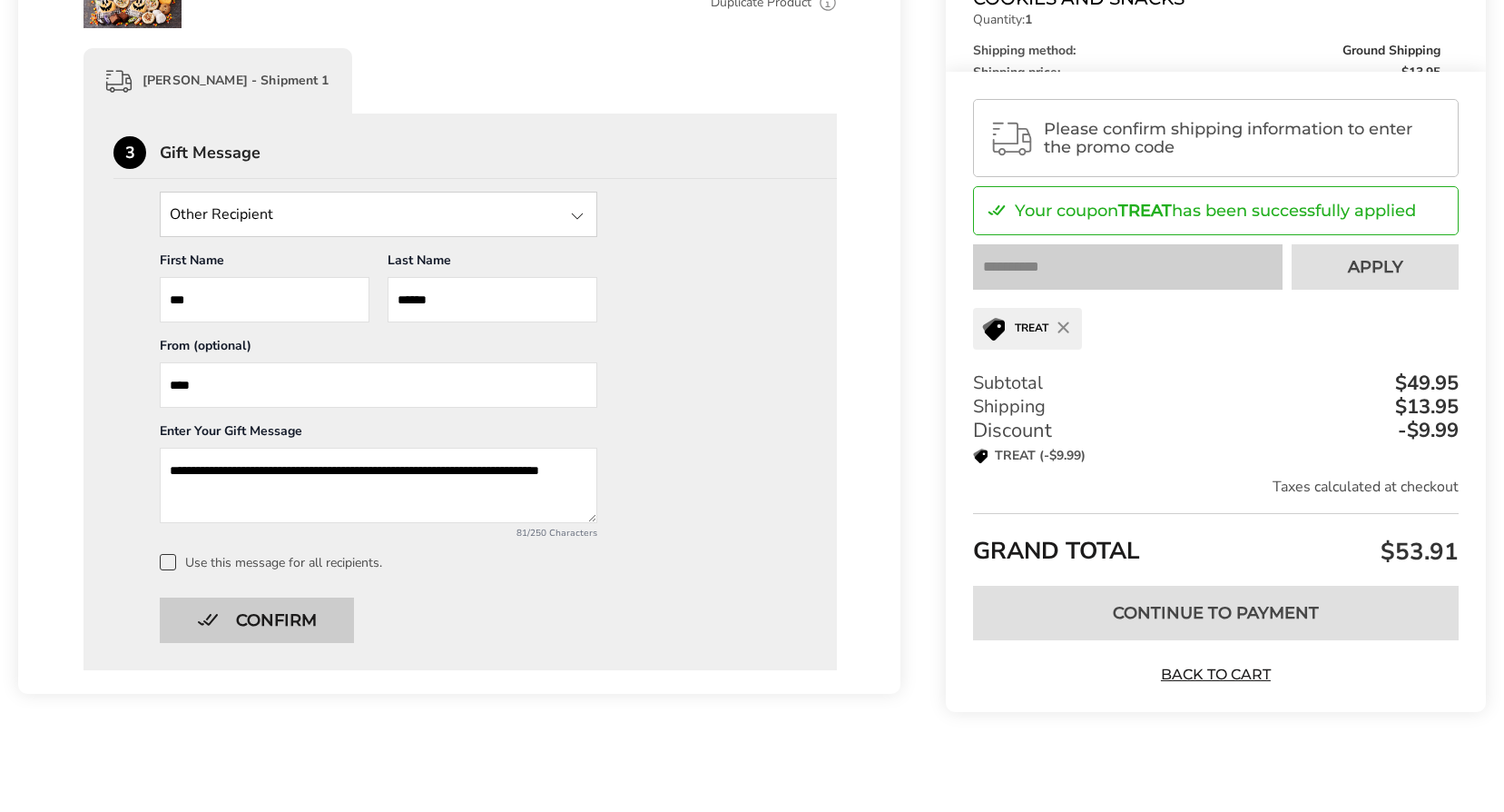
click at [278, 618] on button "Confirm" at bounding box center [256, 619] width 194 height 45
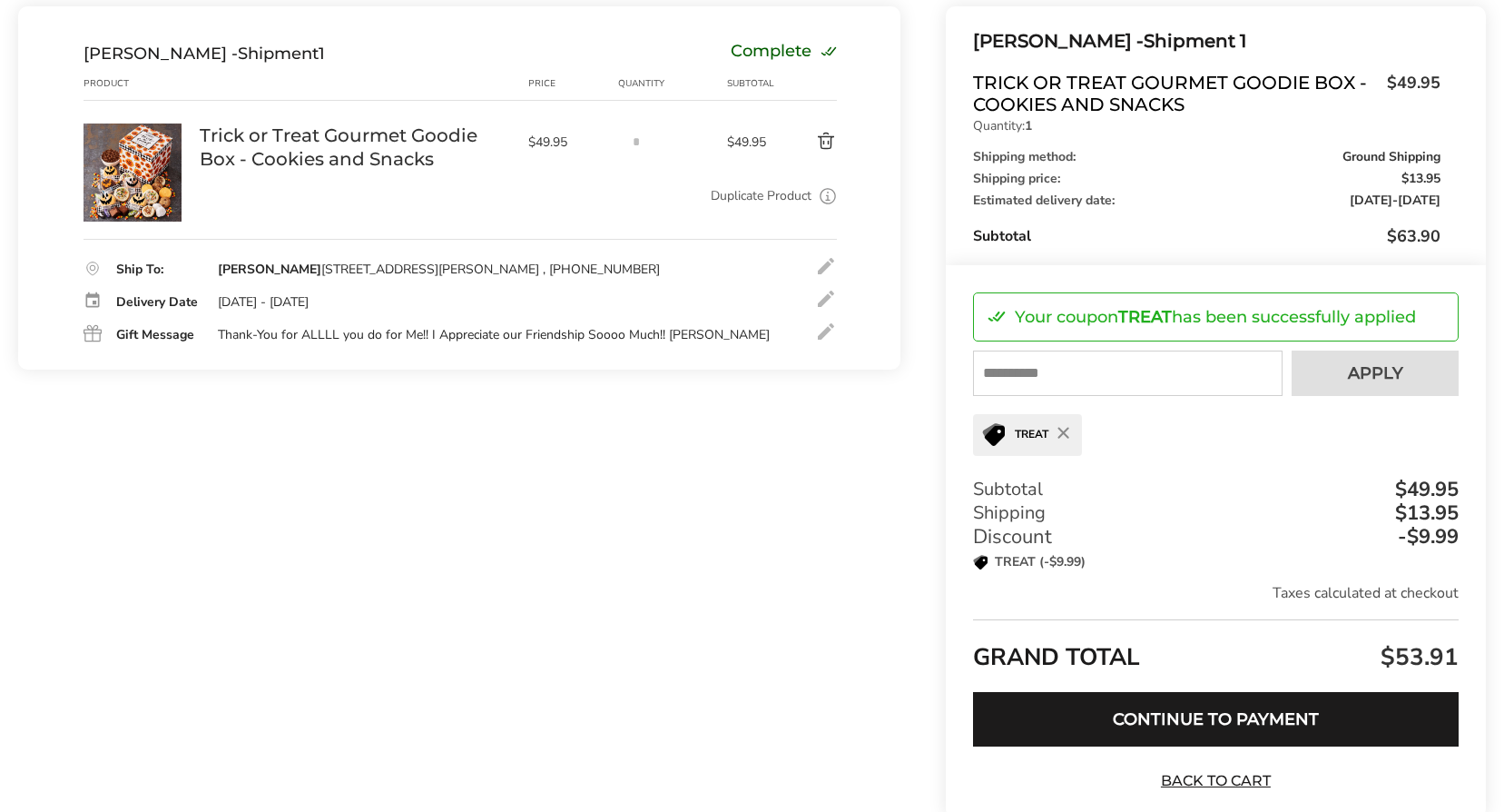
scroll to position [230, 0]
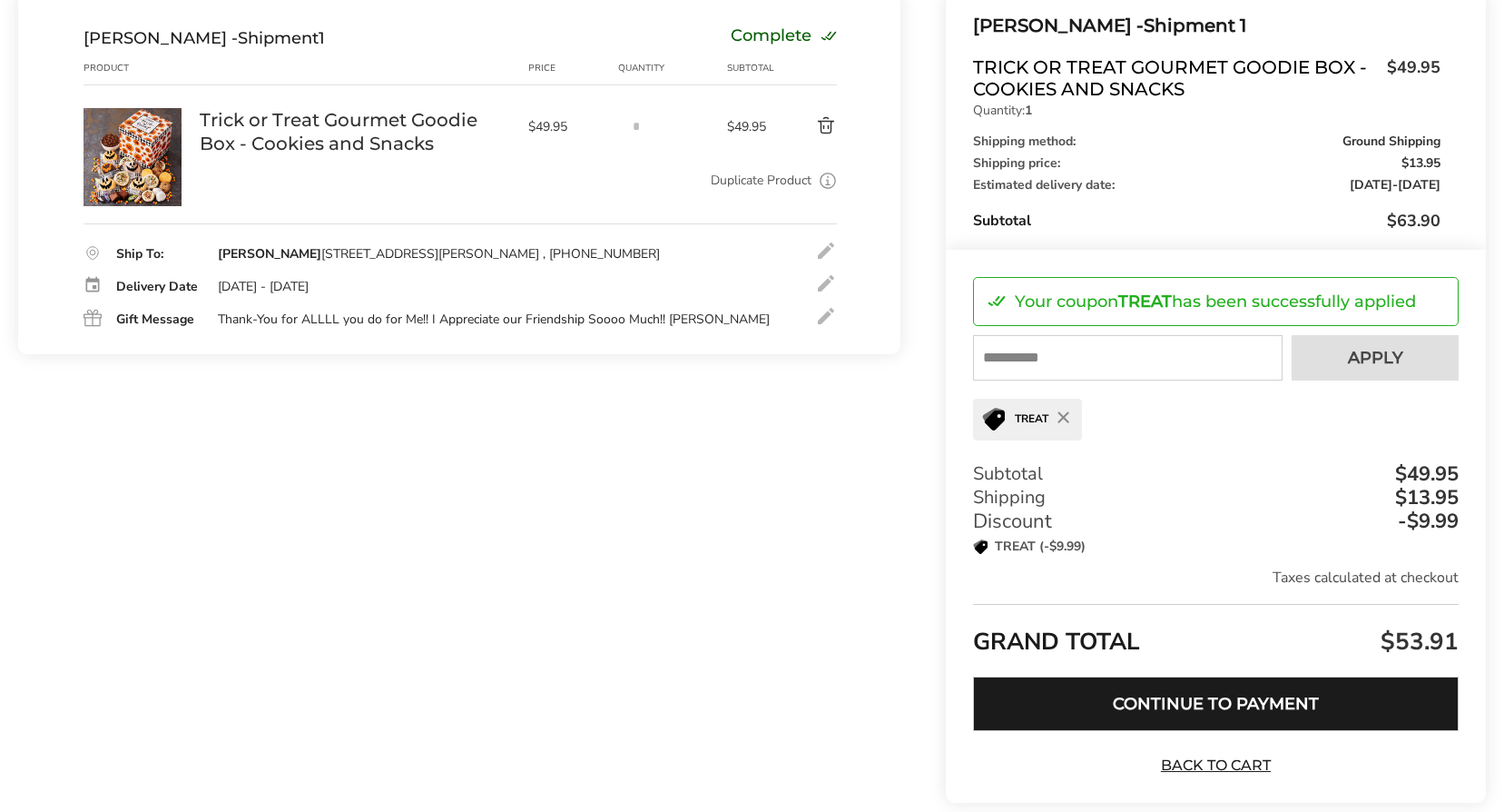
click at [1201, 701] on button "Continue to Payment" at bounding box center [1216, 704] width 486 height 55
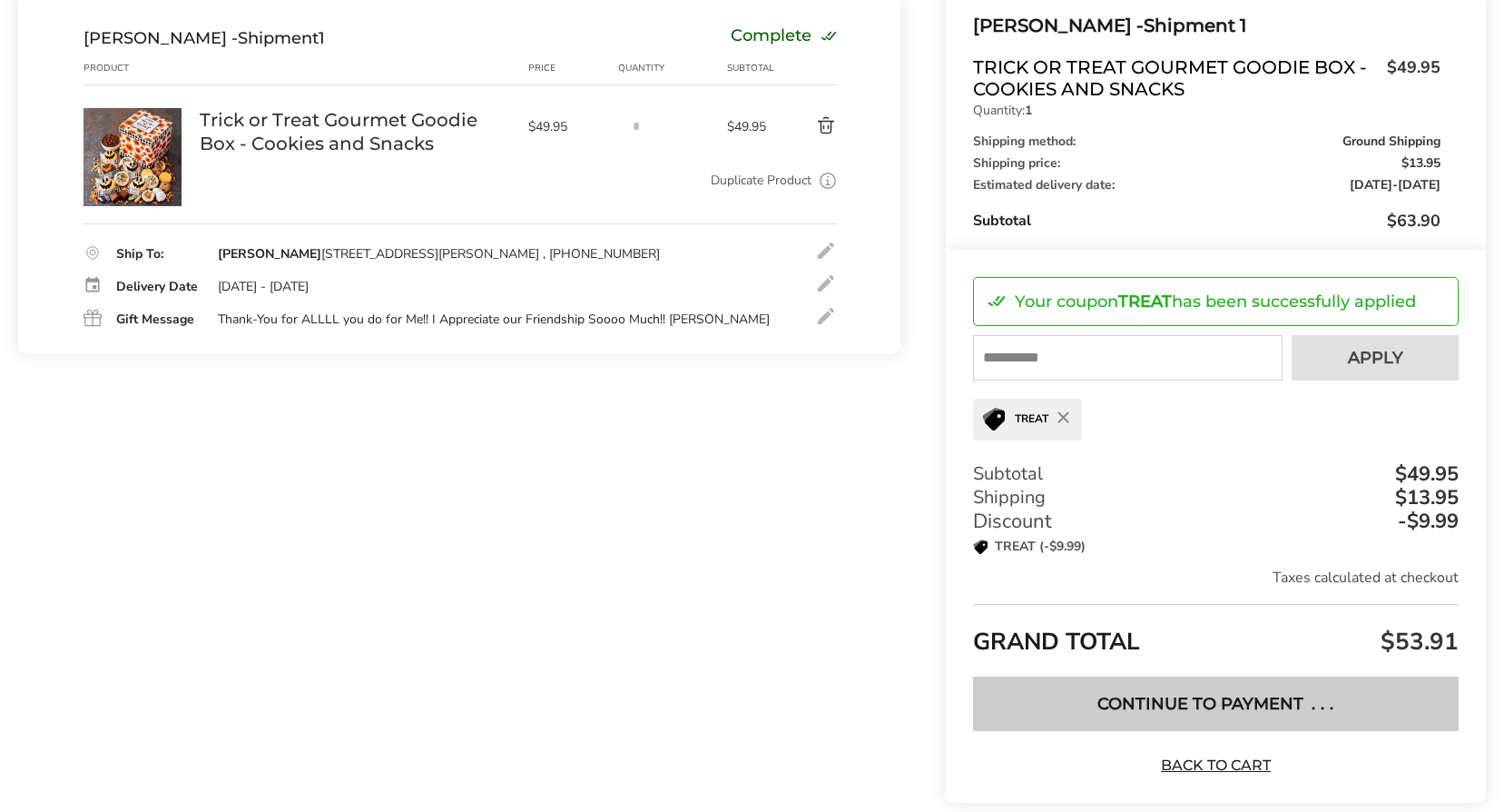
type textarea "**********"
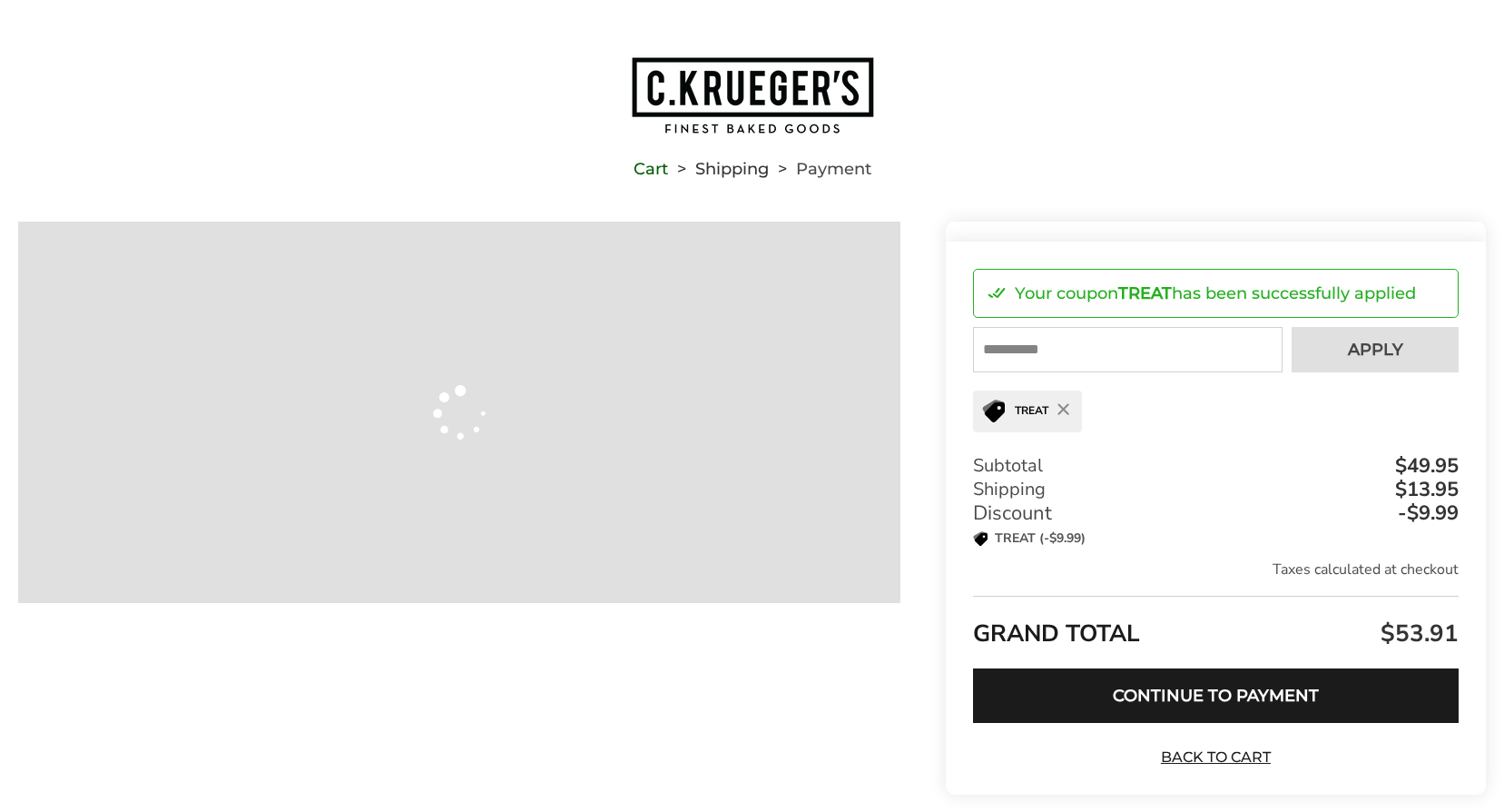
type input "**********"
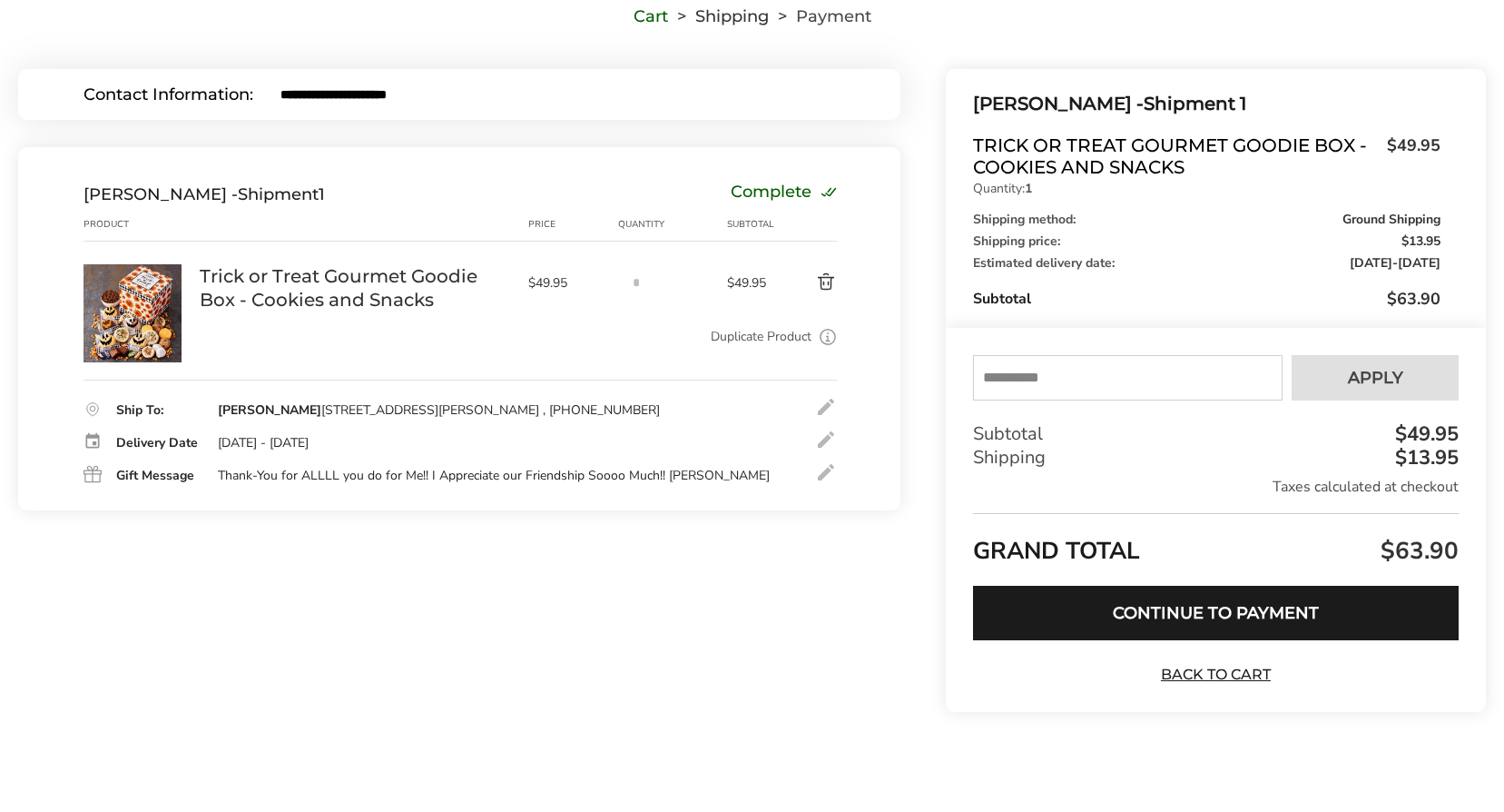
scroll to position [230, 0]
